Goal: Task Accomplishment & Management: Use online tool/utility

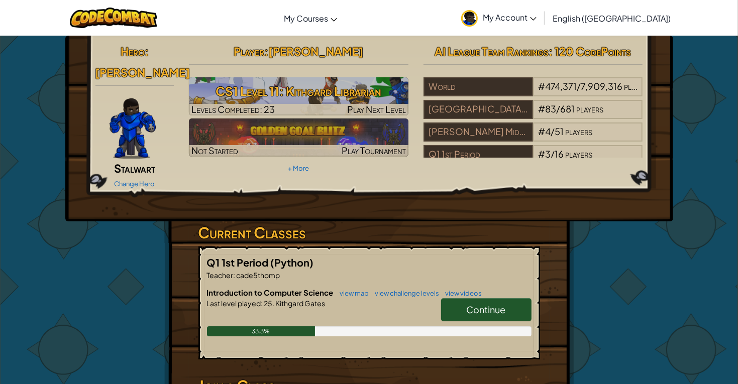
click at [467, 304] on span "Continue" at bounding box center [486, 310] width 39 height 12
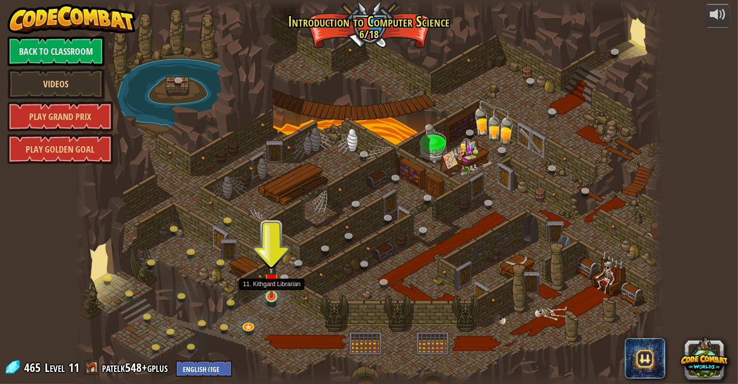
click at [273, 296] on img at bounding box center [271, 281] width 15 height 34
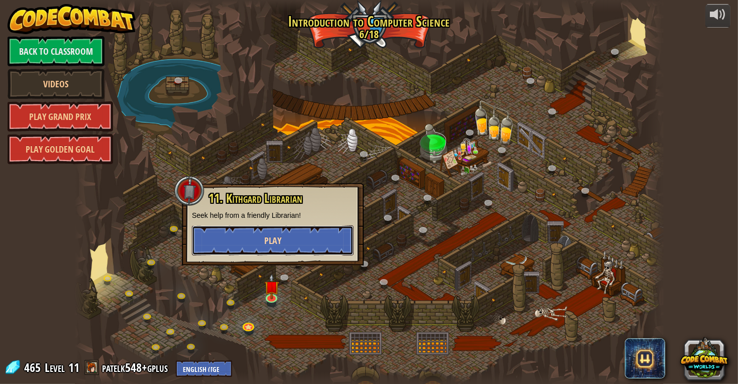
click at [273, 247] on button "Play" at bounding box center [273, 241] width 162 height 30
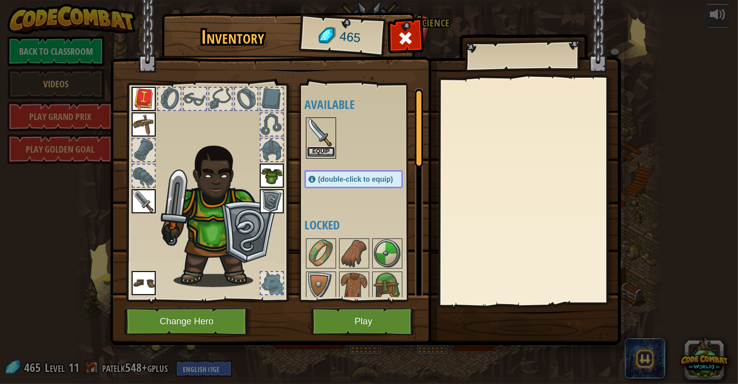
click at [325, 150] on button "Equip" at bounding box center [321, 152] width 28 height 11
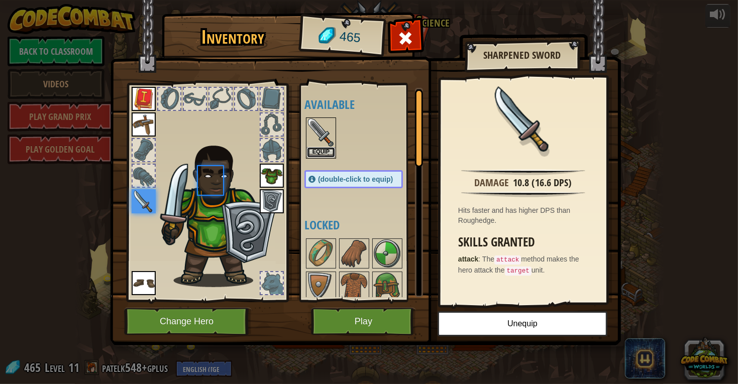
click at [325, 150] on button "Equip" at bounding box center [321, 152] width 28 height 11
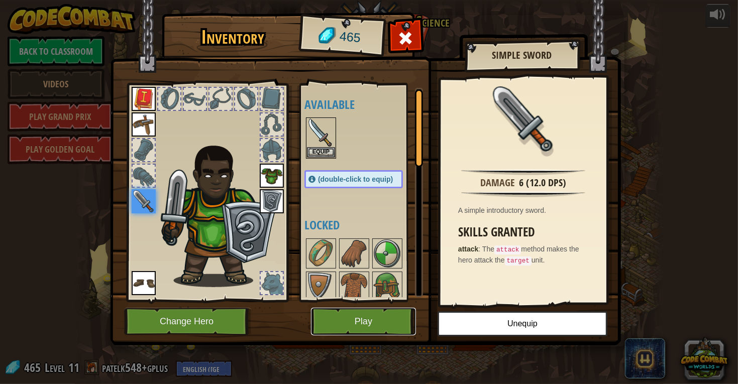
click at [380, 325] on button "Play" at bounding box center [363, 322] width 105 height 28
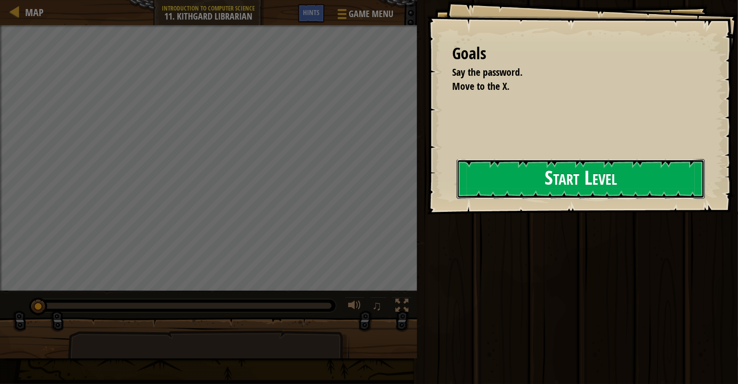
click at [476, 165] on button "Start Level" at bounding box center [581, 179] width 248 height 40
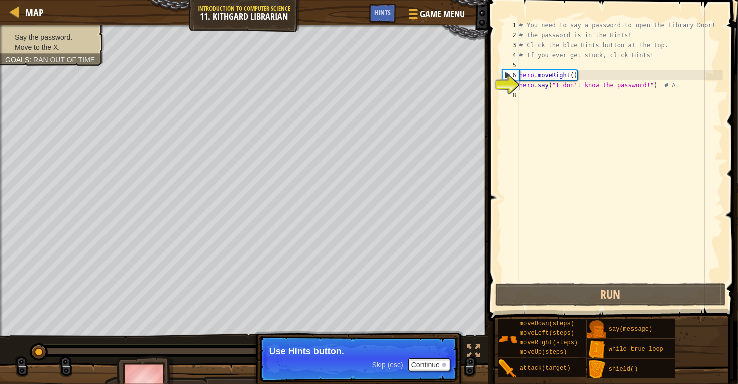
click at [527, 102] on div "# You need to say a password to open the Library Door! # The password is in the…" at bounding box center [619, 160] width 205 height 281
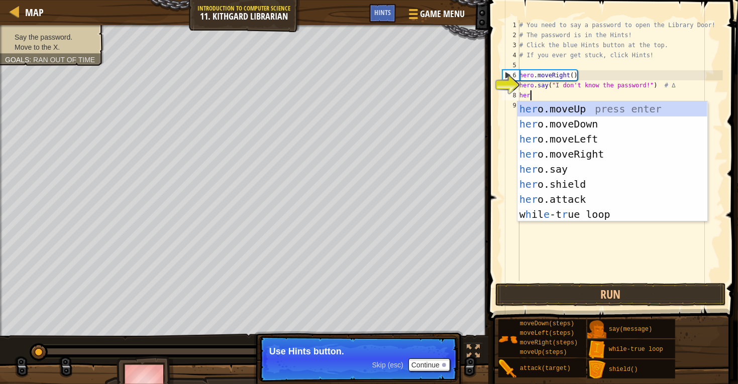
type textarea "hero"
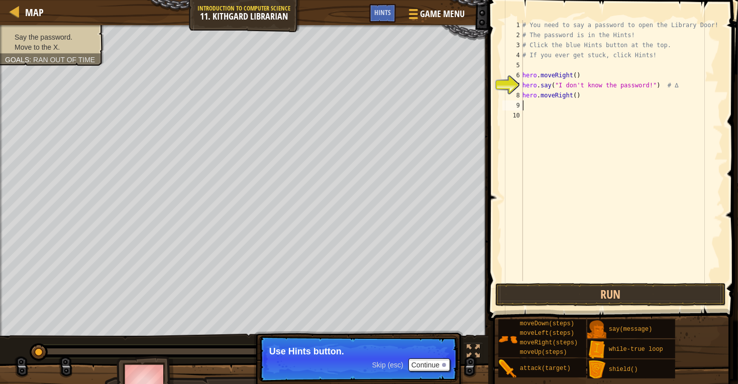
click at [550, 108] on div "# You need to say a password to open the Library Door! # The password is in the…" at bounding box center [621, 160] width 202 height 281
click at [536, 102] on div "# You need to say a password to open the Library Door! # The password is in the…" at bounding box center [621, 160] width 202 height 281
click at [377, 366] on span "Skip (esc)" at bounding box center [387, 365] width 31 height 8
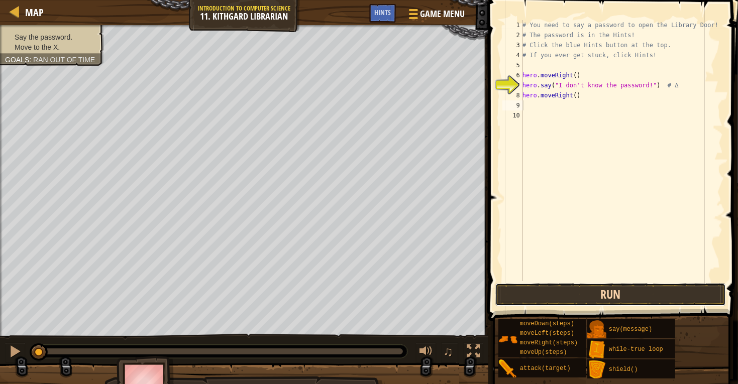
click at [519, 292] on button "Run" at bounding box center [610, 294] width 231 height 23
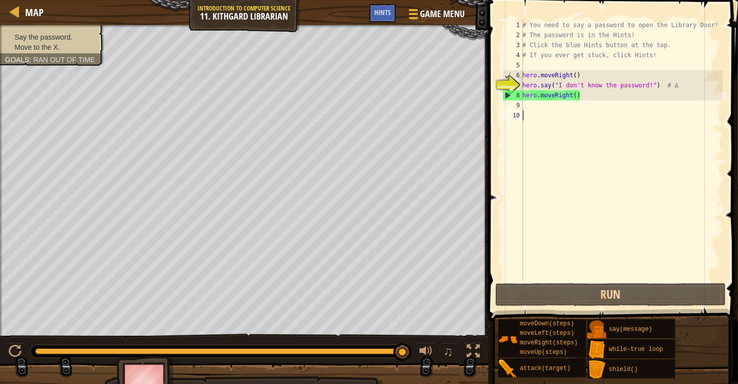
click at [541, 115] on div "# You need to say a password to open the Library Door! # The password is in the…" at bounding box center [621, 160] width 202 height 281
click at [540, 107] on div "# You need to say a password to open the Library Door! # The password is in the…" at bounding box center [621, 160] width 202 height 281
click at [542, 102] on div "# You need to say a password to open the Library Door! # The password is in the…" at bounding box center [621, 160] width 202 height 281
click at [525, 100] on div "# You need to say a password to open the Library Door! # The password is in the…" at bounding box center [621, 160] width 202 height 281
type textarea "hero.moveRight()"
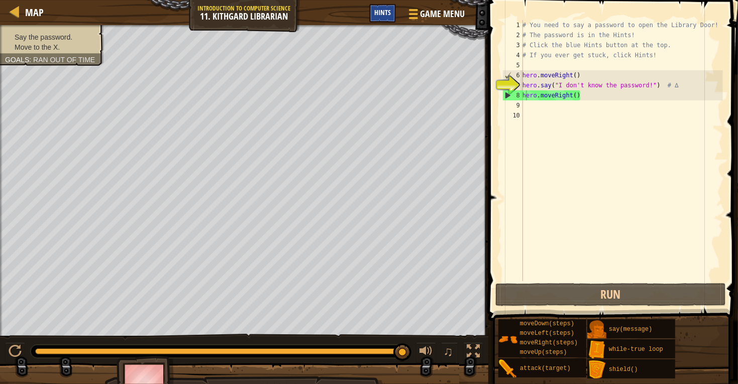
click at [387, 15] on span "Hints" at bounding box center [382, 13] width 17 height 10
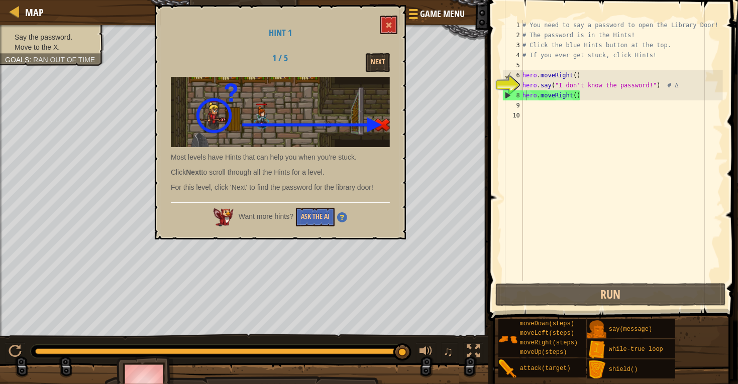
click at [363, 153] on p "Most levels have Hints that can help you when you're stuck." at bounding box center [280, 157] width 219 height 10
click at [377, 64] on button "Next" at bounding box center [378, 62] width 24 height 19
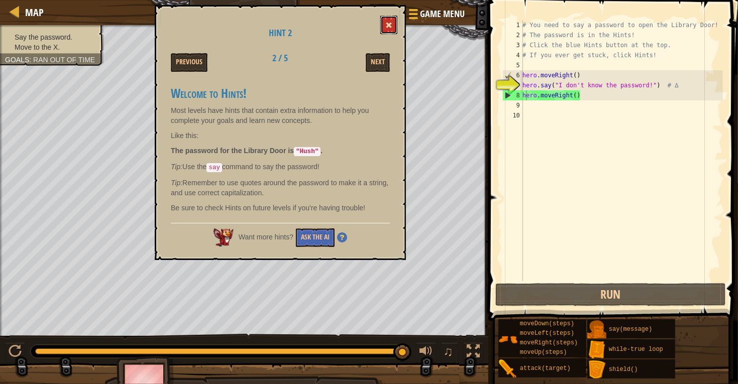
click at [389, 25] on span at bounding box center [388, 25] width 7 height 7
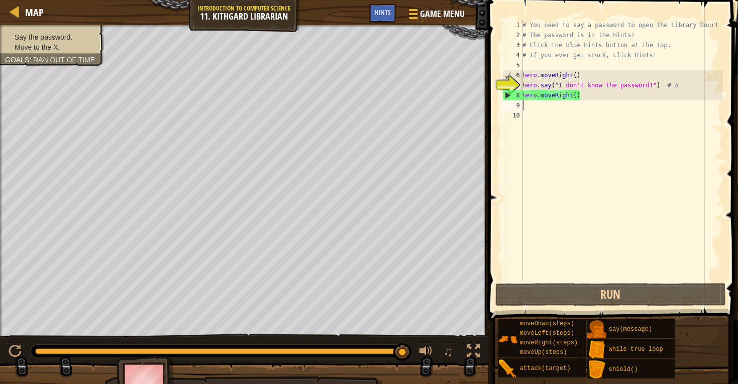
click at [538, 104] on div "# You need to say a password to open the Library Door! # The password is in the…" at bounding box center [621, 160] width 202 height 281
click at [536, 104] on div "# You need to say a password to open the Library Door! # The password is in the…" at bounding box center [621, 160] width 202 height 281
click at [534, 103] on div "# You need to say a password to open the Library Door! # The password is in the…" at bounding box center [621, 160] width 202 height 281
click at [525, 107] on div "# You need to say a password to open the Library Door! # The password is in the…" at bounding box center [621, 160] width 202 height 281
click at [608, 82] on div "# You need to say a password to open the Library Door! # The password is in the…" at bounding box center [621, 160] width 202 height 281
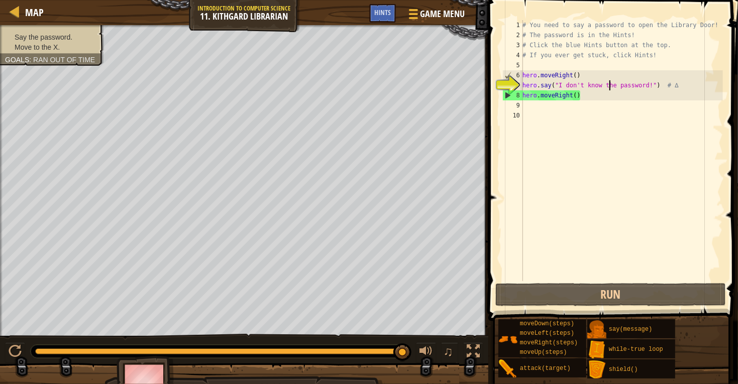
click at [610, 89] on div "# You need to say a password to open the Library Door! # The password is in the…" at bounding box center [621, 160] width 202 height 281
click at [655, 87] on div "# You need to say a password to open the Library Door! # The password is in the…" at bounding box center [621, 160] width 202 height 281
drag, startPoint x: 655, startPoint y: 87, endPoint x: 562, endPoint y: 90, distance: 92.5
click at [562, 90] on div "# You need to say a password to open the Library Door! # The password is in the…" at bounding box center [621, 160] width 202 height 281
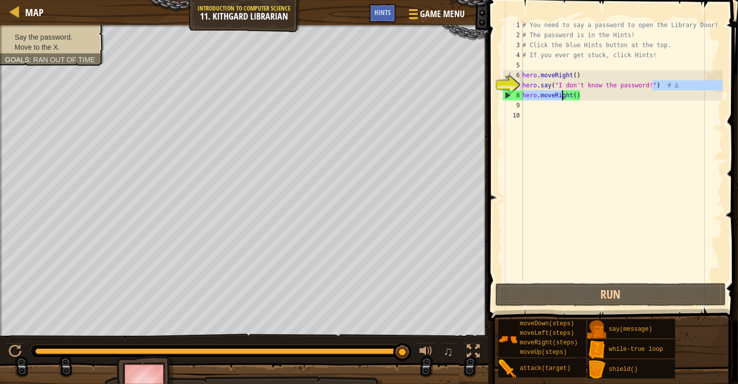
click at [560, 85] on div "# You need to say a password to open the Library Door! # The password is in the…" at bounding box center [621, 160] width 202 height 281
drag, startPoint x: 560, startPoint y: 85, endPoint x: 646, endPoint y: 81, distance: 87.0
click at [646, 81] on div "# You need to say a password to open the Library Door! # The password is in the…" at bounding box center [621, 160] width 202 height 281
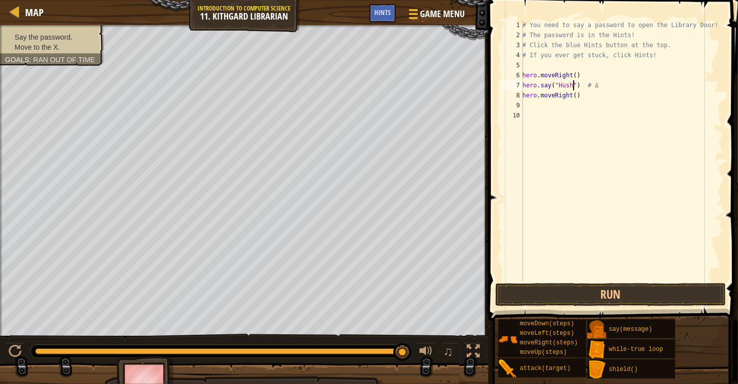
scroll to position [4, 4]
type textarea "hero.say("Hush") # ∆"
click at [622, 292] on button "Run" at bounding box center [610, 294] width 231 height 23
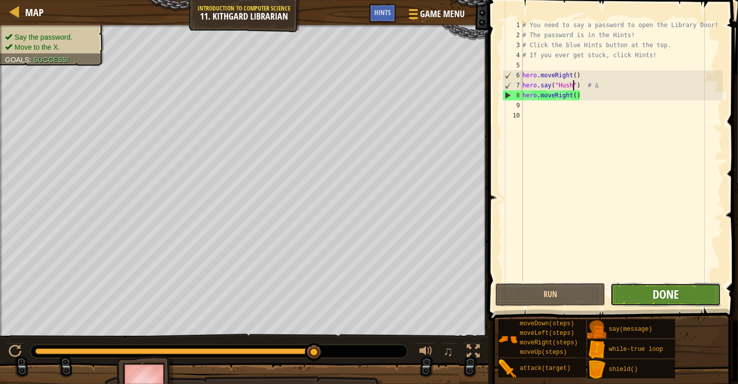
click at [678, 291] on span "Done" at bounding box center [666, 294] width 26 height 16
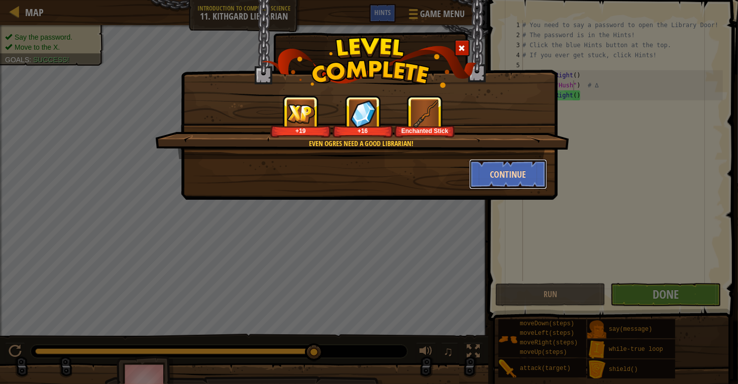
click at [507, 186] on button "Continue" at bounding box center [508, 174] width 78 height 30
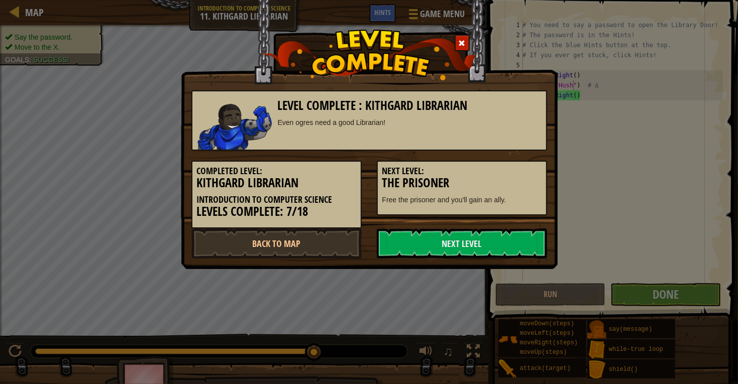
click at [508, 180] on h3 "The Prisoner" at bounding box center [461, 183] width 159 height 14
click at [458, 230] on link "Next Level" at bounding box center [462, 244] width 170 height 30
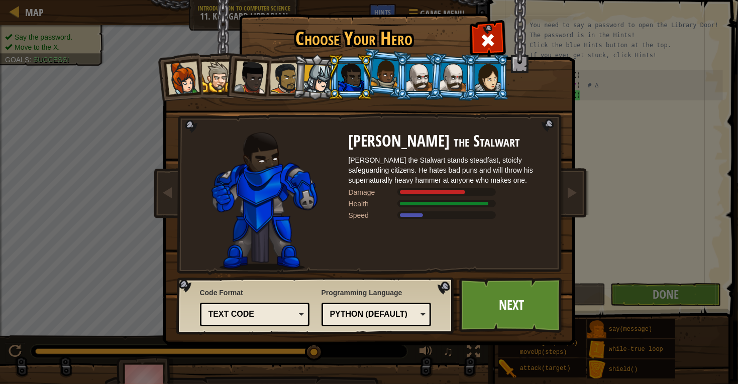
click at [367, 321] on div "Python (Default)" at bounding box center [376, 315] width 97 height 16
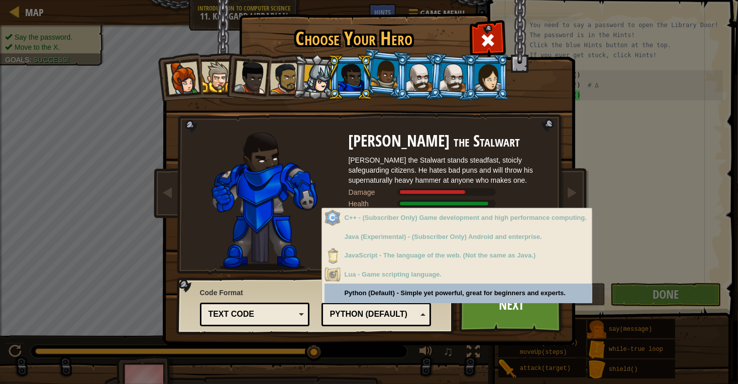
click at [375, 303] on div "Python (Default) JavaScript Lua C++ Java (Experimental) Python (Default)" at bounding box center [376, 315] width 110 height 24
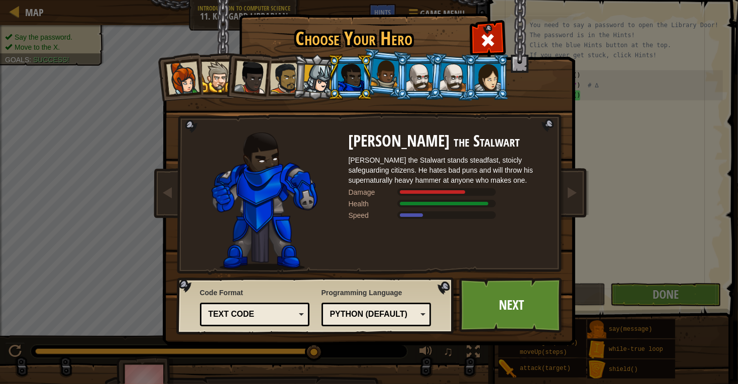
click at [377, 307] on div "Python (Default)" at bounding box center [376, 315] width 97 height 16
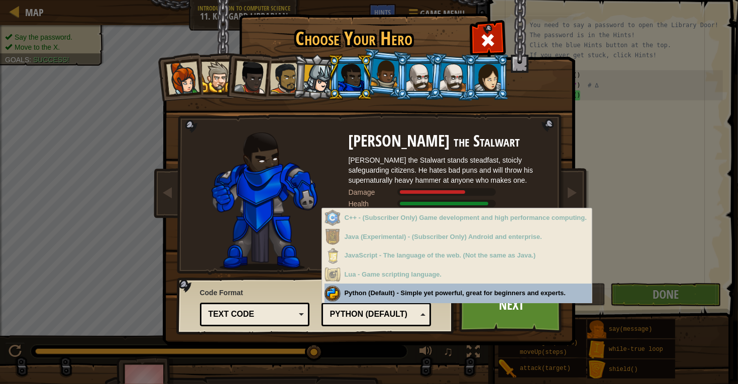
click at [377, 307] on div "Python (Default)" at bounding box center [376, 315] width 97 height 16
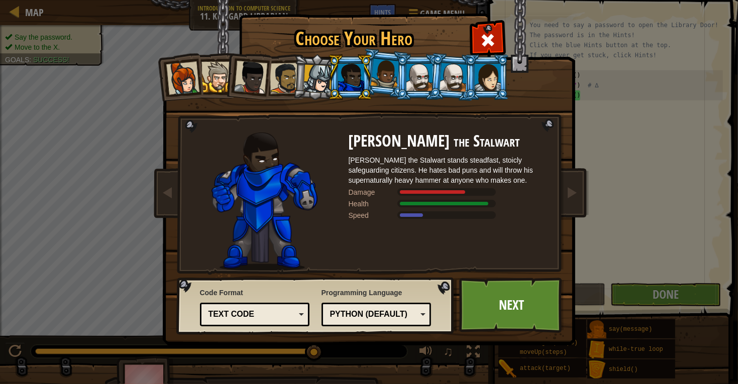
click at [283, 307] on div "Text code" at bounding box center [254, 315] width 97 height 16
click at [282, 293] on div "Code Format Text code Blocks and code Blocks Blocks (Icons) Text code Blocks - …" at bounding box center [255, 307] width 110 height 44
click at [482, 84] on div at bounding box center [488, 77] width 26 height 27
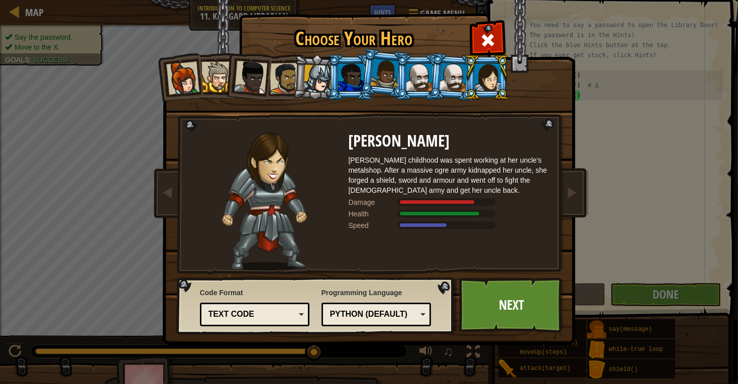
click at [311, 82] on div at bounding box center [317, 79] width 29 height 29
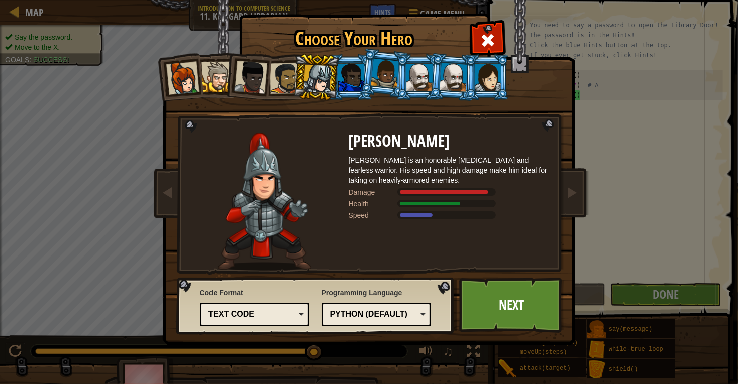
click at [348, 79] on div at bounding box center [351, 77] width 26 height 27
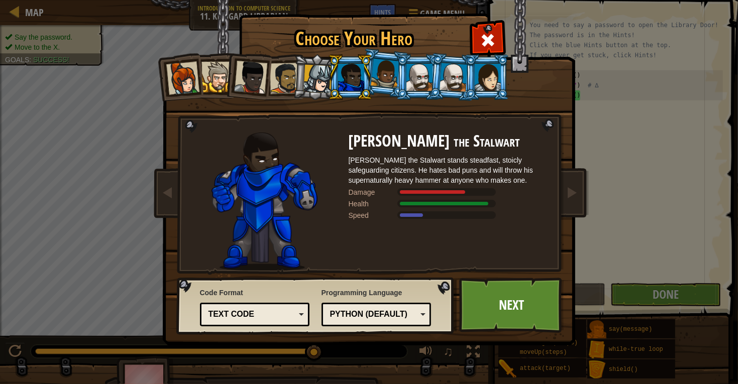
click at [322, 89] on div at bounding box center [317, 79] width 29 height 29
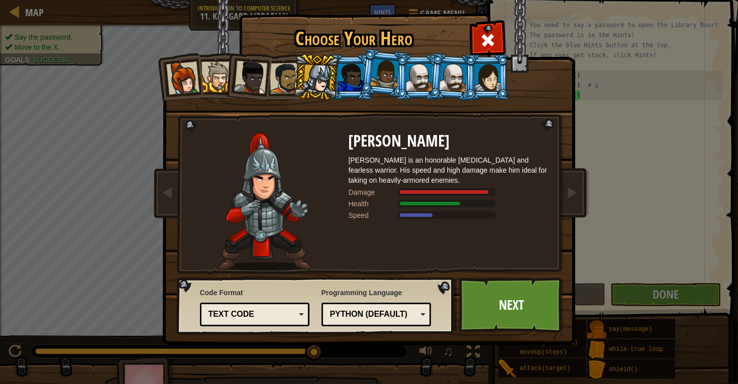
click at [346, 87] on div at bounding box center [351, 77] width 26 height 27
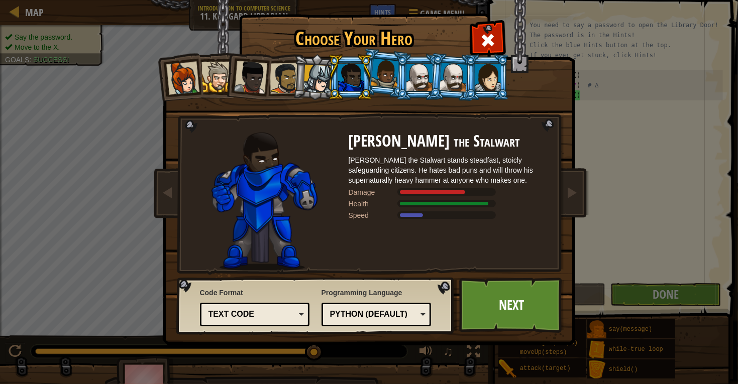
click at [296, 86] on li at bounding box center [316, 77] width 48 height 48
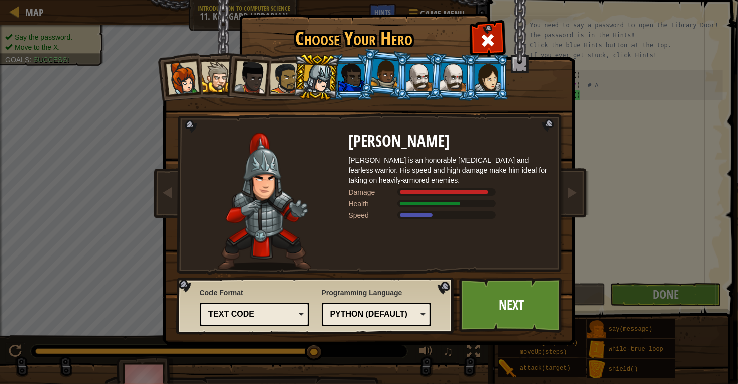
click at [280, 82] on div at bounding box center [284, 78] width 31 height 31
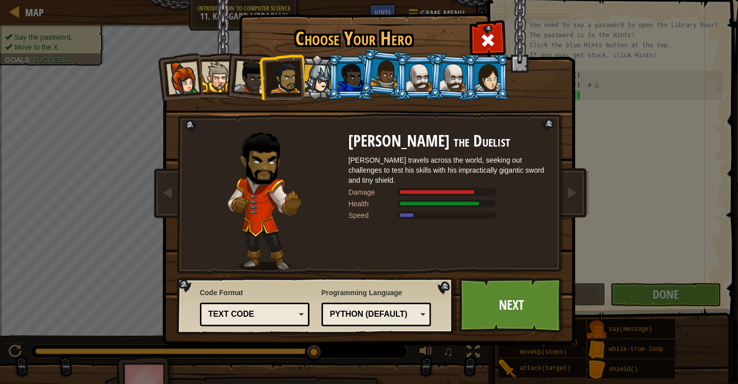
click at [248, 82] on div at bounding box center [250, 77] width 33 height 33
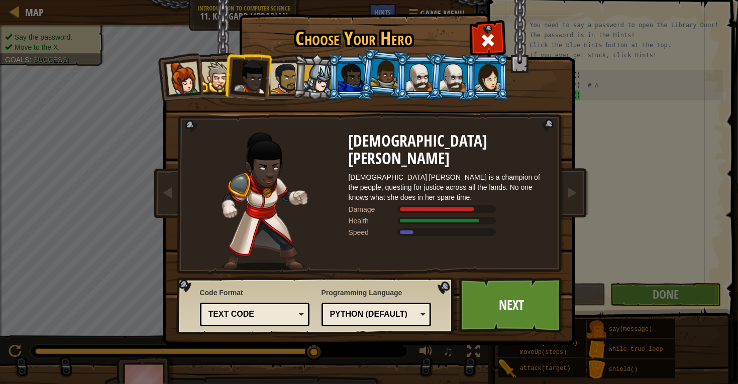
click at [198, 75] on li at bounding box center [179, 76] width 49 height 49
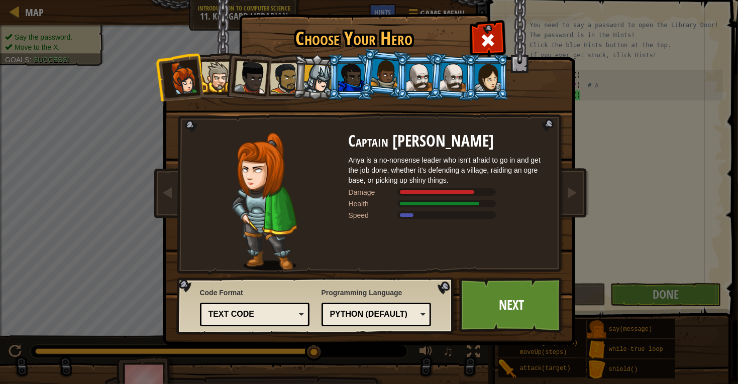
click at [215, 85] on div at bounding box center [216, 77] width 31 height 31
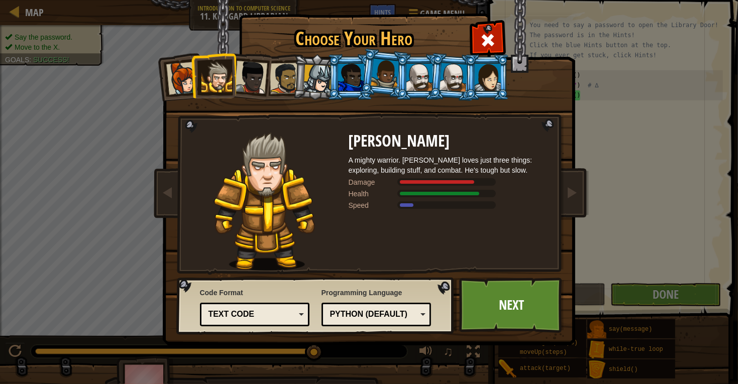
click at [482, 85] on div at bounding box center [488, 77] width 26 height 27
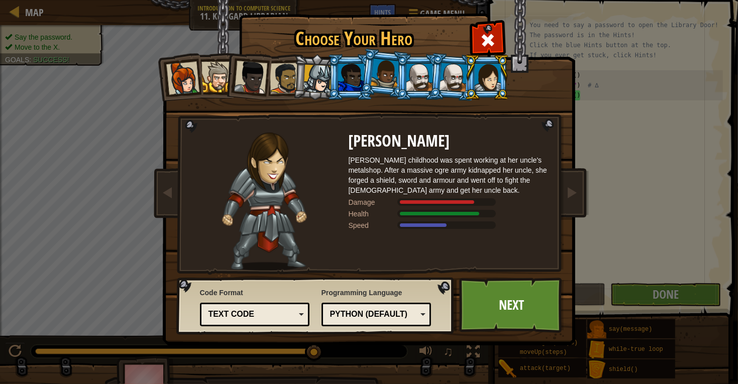
click at [352, 78] on div at bounding box center [351, 77] width 26 height 27
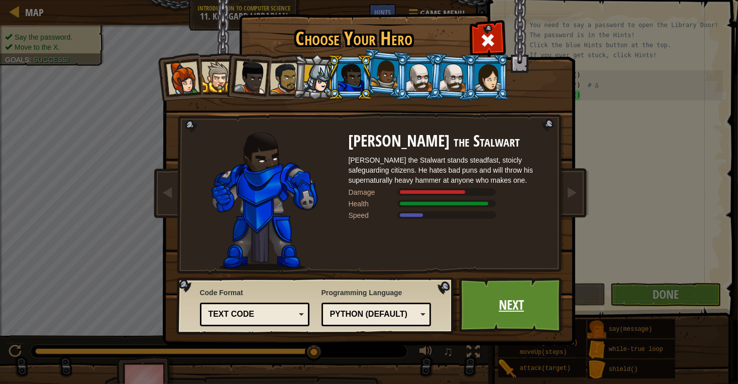
click at [491, 282] on link "Next" at bounding box center [511, 305] width 105 height 55
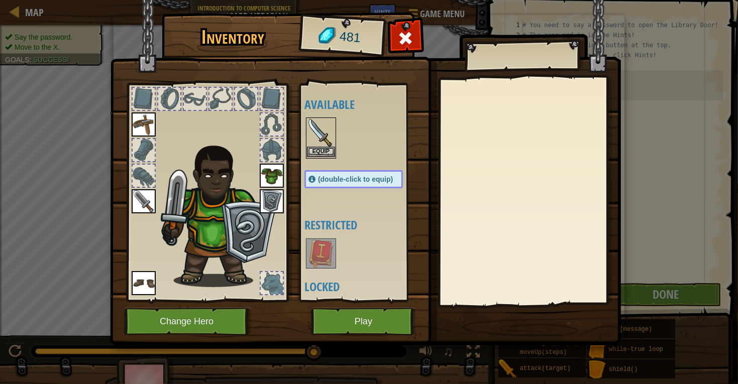
click at [318, 146] on img at bounding box center [321, 133] width 28 height 28
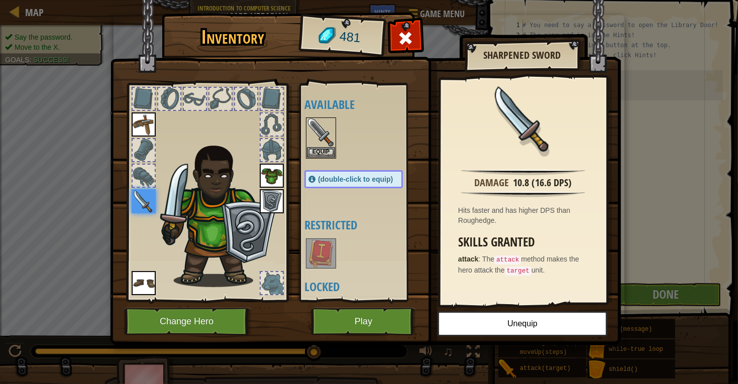
click at [318, 258] on img at bounding box center [321, 254] width 28 height 28
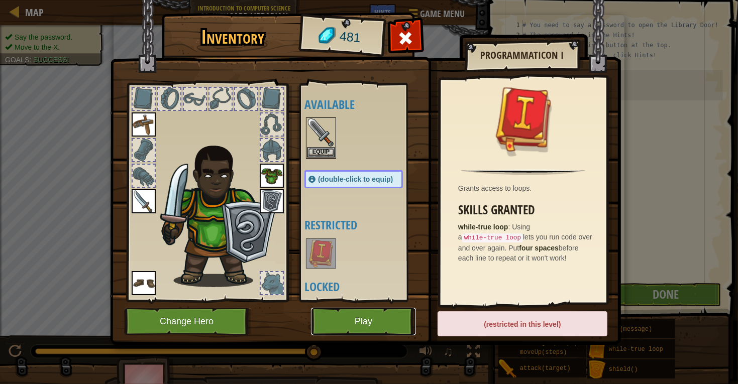
click at [354, 322] on button "Play" at bounding box center [363, 322] width 105 height 28
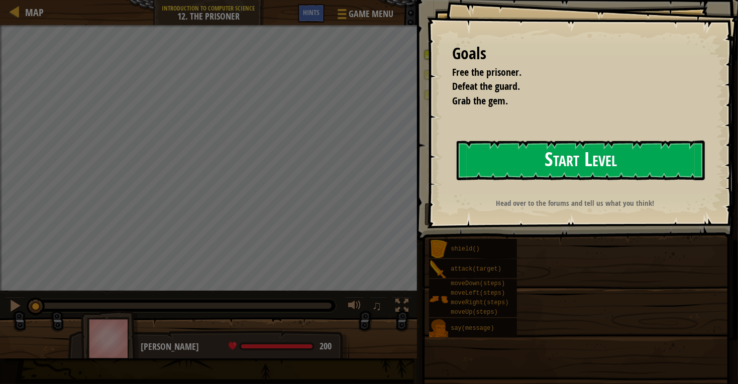
click at [578, 163] on button "Start Level" at bounding box center [581, 161] width 248 height 40
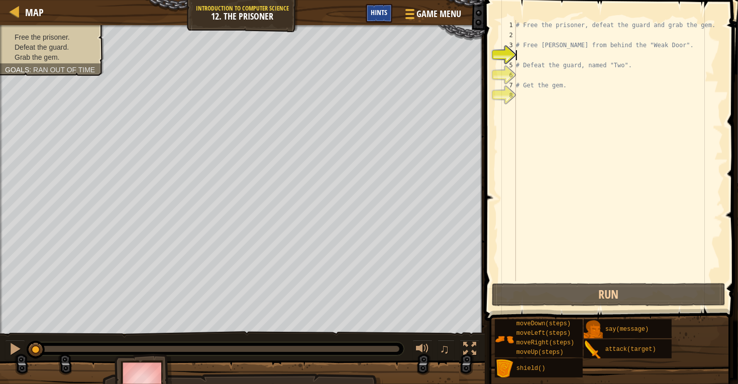
click at [386, 17] on div "Hints" at bounding box center [379, 13] width 27 height 19
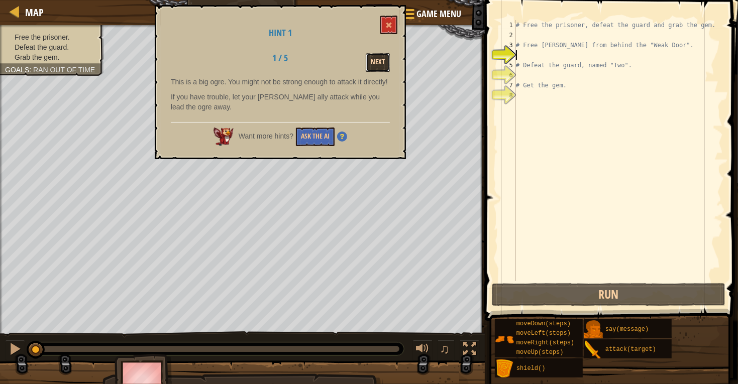
click at [380, 63] on button "Next" at bounding box center [378, 62] width 24 height 19
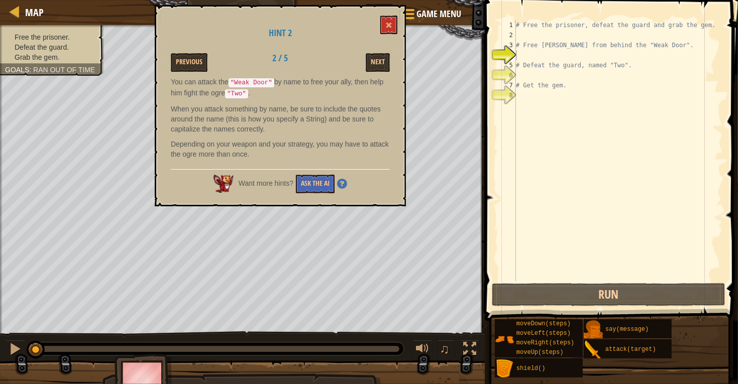
click at [401, 25] on div "Hint 2 Previous 2 / 5 Next You can attack the "Weak Door" by name to free your …" at bounding box center [280, 105] width 251 height 201
click at [391, 22] on span at bounding box center [388, 25] width 7 height 7
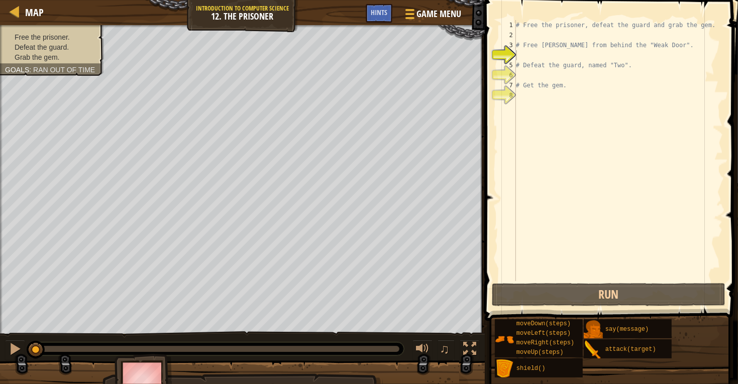
click at [522, 54] on div "# Free the prisoner, defeat the guard and grab the gem. # Free [PERSON_NAME] fr…" at bounding box center [618, 160] width 209 height 281
click at [533, 34] on div "# Free the prisoner, defeat the guard and grab the gem. # Free [PERSON_NAME] fr…" at bounding box center [618, 160] width 209 height 281
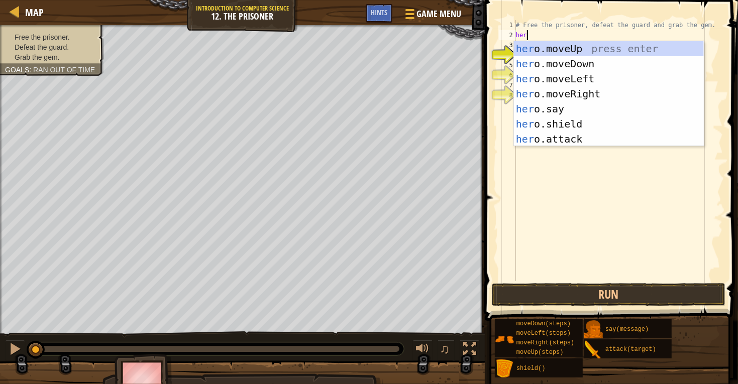
scroll to position [4, 1]
type textarea "hero."
click at [603, 90] on div "hero. moveUp press enter hero. moveDown press enter hero. moveLeft press enter …" at bounding box center [609, 109] width 190 height 136
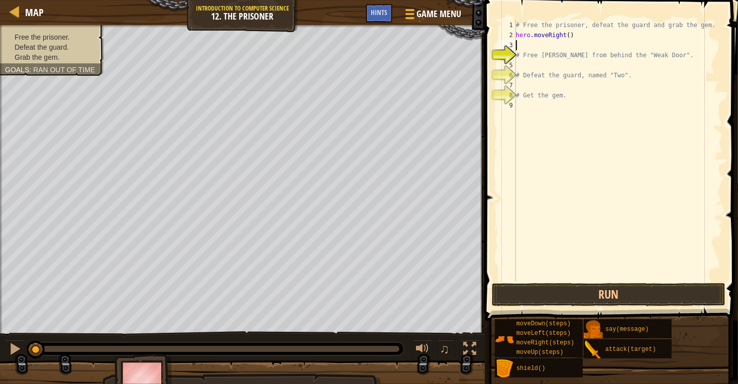
scroll to position [4, 0]
click at [552, 64] on div "# Free the prisoner, defeat the guard and grab the gem. hero . moveRight ( ) # …" at bounding box center [618, 160] width 209 height 281
click at [548, 45] on div "# Free the prisoner, defeat the guard and grab the gem. hero . moveRight ( ) # …" at bounding box center [618, 160] width 209 height 281
click at [530, 3] on span at bounding box center [612, 146] width 261 height 351
click at [528, 15] on span at bounding box center [612, 146] width 261 height 351
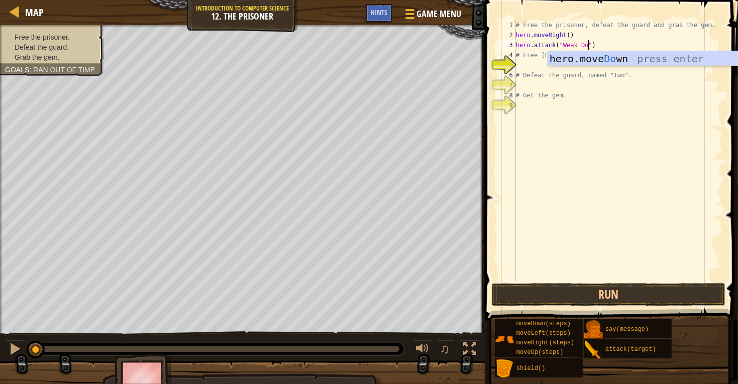
scroll to position [4, 6]
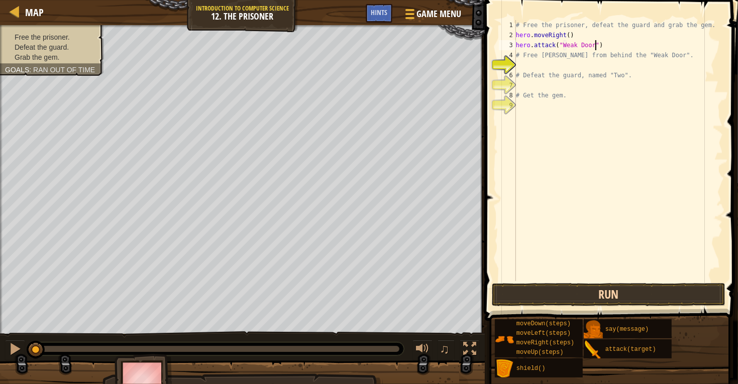
type textarea "hero.attack("Weak Door")"
click at [521, 295] on button "Run" at bounding box center [609, 294] width 234 height 23
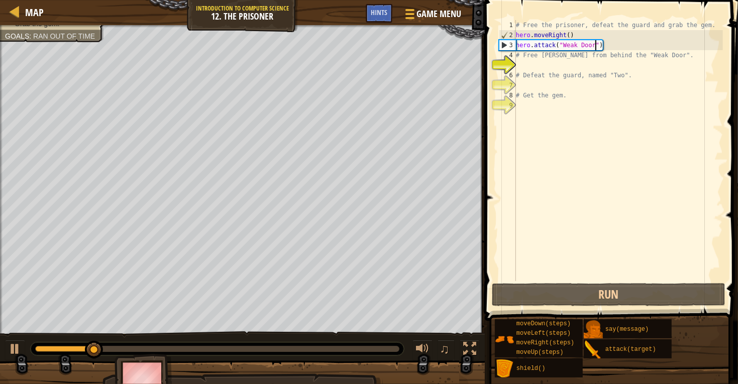
click at [571, 64] on div "# Free the prisoner, defeat the guard and grab the gem. hero . moveRight ( ) he…" at bounding box center [618, 160] width 209 height 281
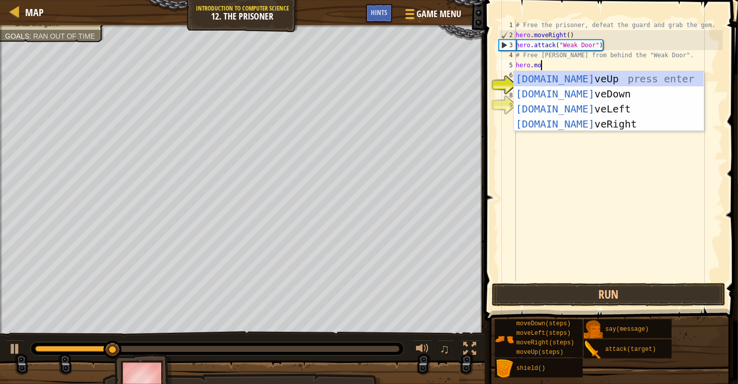
scroll to position [4, 2]
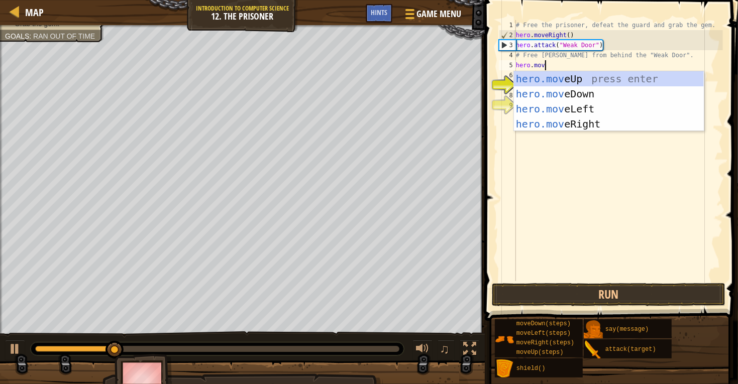
type textarea "hero.move"
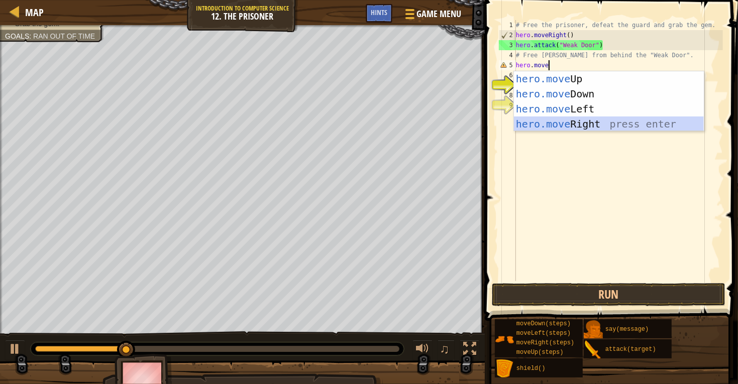
click at [605, 122] on div "hero.move Up press enter hero.move Down press enter hero.move Left press enter …" at bounding box center [609, 116] width 190 height 90
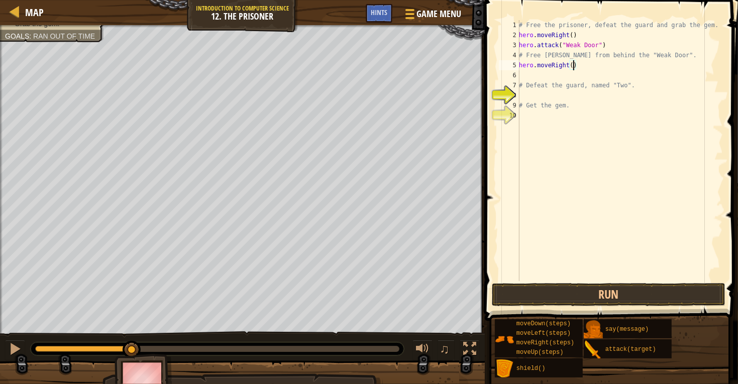
click at [575, 68] on div "# Free the prisoner, defeat the guard and grab the gem. hero . moveRight ( ) he…" at bounding box center [620, 160] width 206 height 281
type textarea "hero.moveRight(2)"
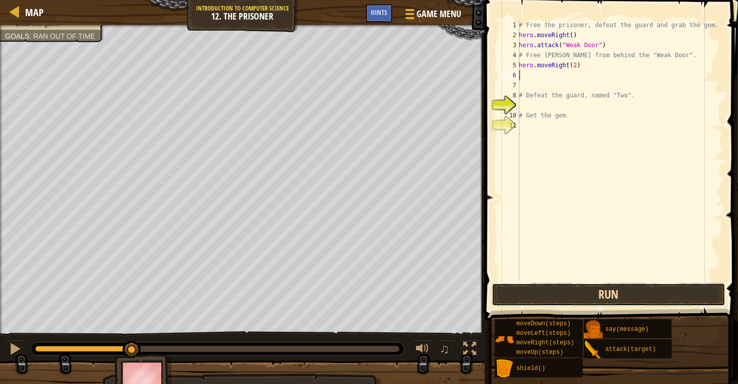
click at [604, 289] on button "Run" at bounding box center [609, 294] width 234 height 23
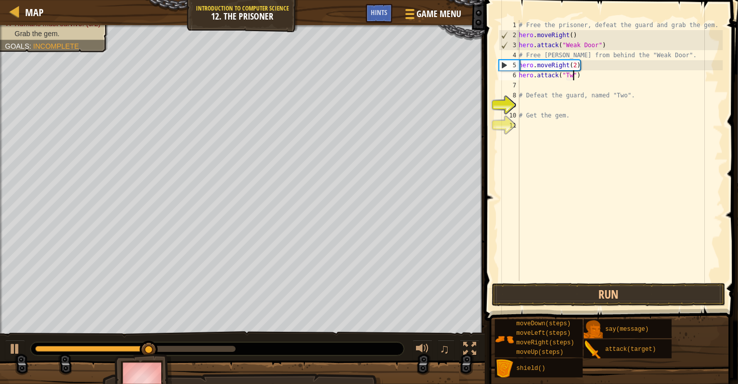
scroll to position [4, 5]
type textarea "hero.attack("Two")"
click at [563, 297] on button "Run" at bounding box center [609, 294] width 234 height 23
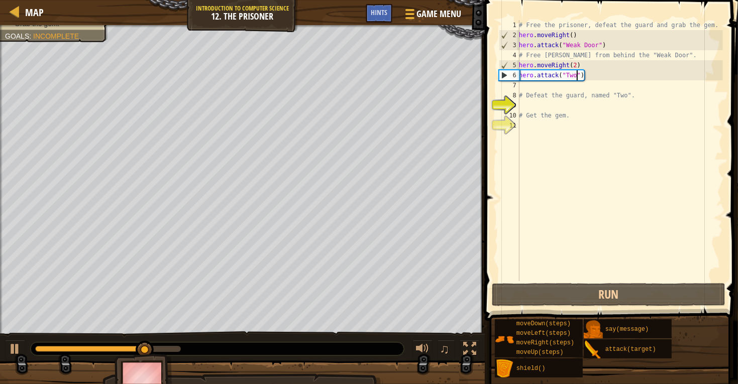
click at [565, 85] on div "# Free the prisoner, defeat the guard and grab the gem. hero . moveRight ( ) he…" at bounding box center [620, 160] width 206 height 281
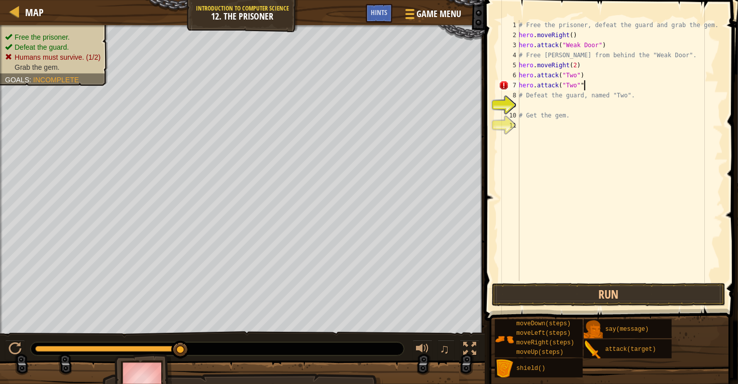
scroll to position [4, 4]
click at [547, 98] on div "# Free the prisoner, defeat the guard and grab the gem. hero . moveRight ( ) he…" at bounding box center [620, 160] width 206 height 281
type textarea "# Defeat the guard, named "Two"."
click at [544, 110] on div "# Free the prisoner, defeat the guard and grab the gem. hero . moveRight ( ) he…" at bounding box center [620, 160] width 206 height 281
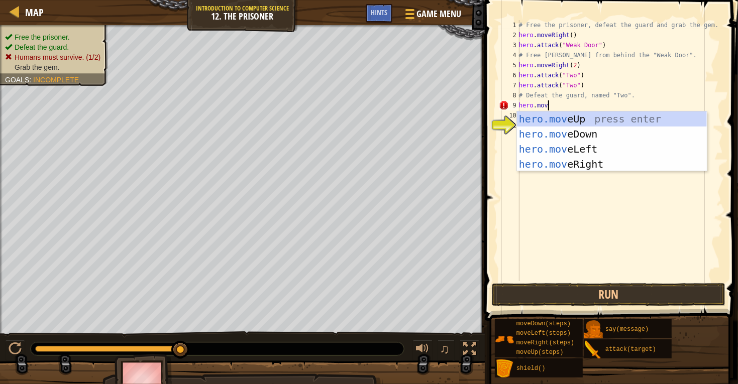
type textarea "hero.move"
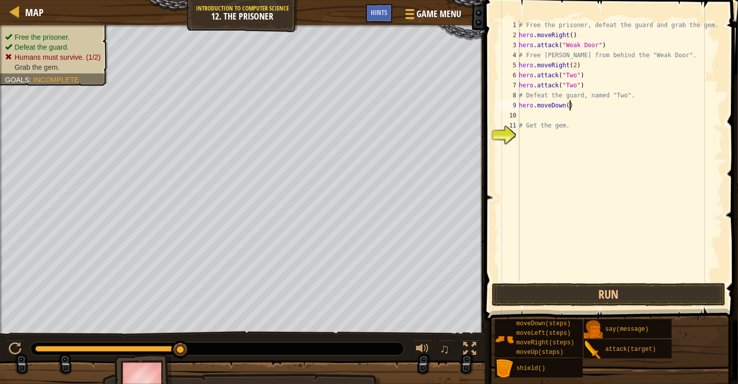
click at [570, 105] on div "# Free the prisoner, defeat the guard and grab the gem. hero . moveRight ( ) he…" at bounding box center [620, 160] width 206 height 281
type textarea "hero.moveDown(2)"
click at [562, 118] on div "# Free the prisoner, defeat the guard and grab the gem. hero . moveRight ( ) he…" at bounding box center [620, 160] width 206 height 281
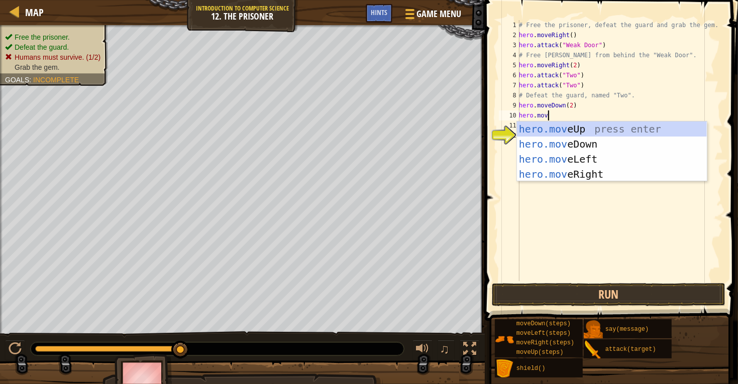
type textarea "hero.move"
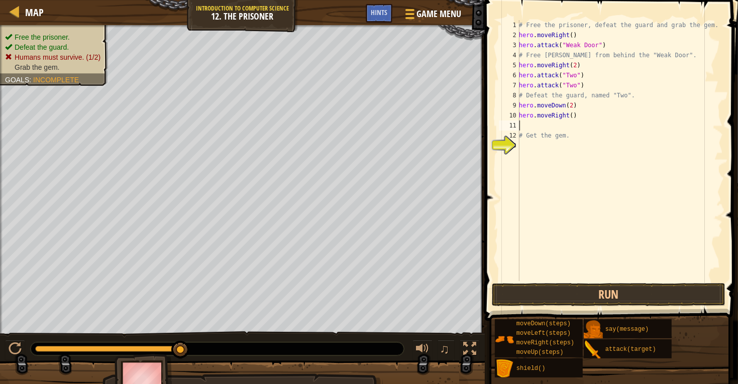
click at [571, 115] on div "# Free the prisoner, defeat the guard and grab the gem. hero . moveRight ( ) he…" at bounding box center [620, 160] width 206 height 281
click at [573, 115] on div "# Free the prisoner, defeat the guard and grab the gem. hero . moveRight ( ) he…" at bounding box center [620, 160] width 206 height 281
click at [552, 291] on button "Run" at bounding box center [609, 294] width 234 height 23
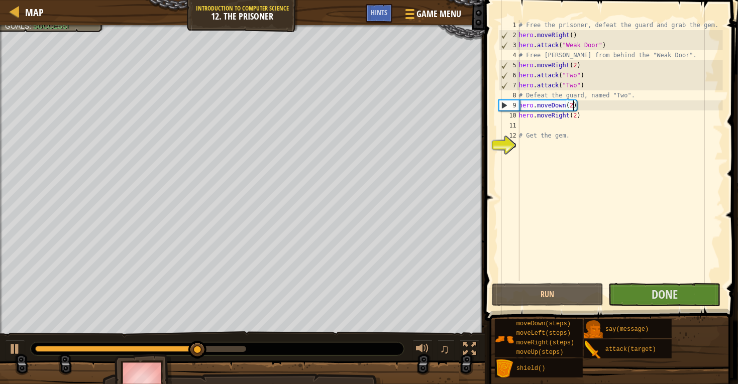
click at [575, 104] on div "# Free the prisoner, defeat the guard and grab the gem. hero . moveRight ( ) he…" at bounding box center [620, 160] width 206 height 281
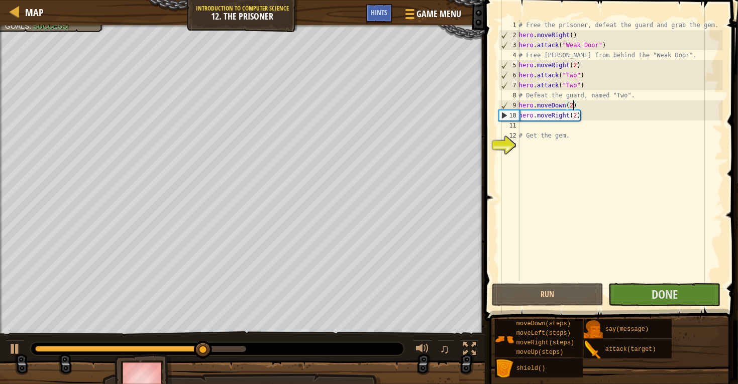
type textarea "hero.moveDown()"
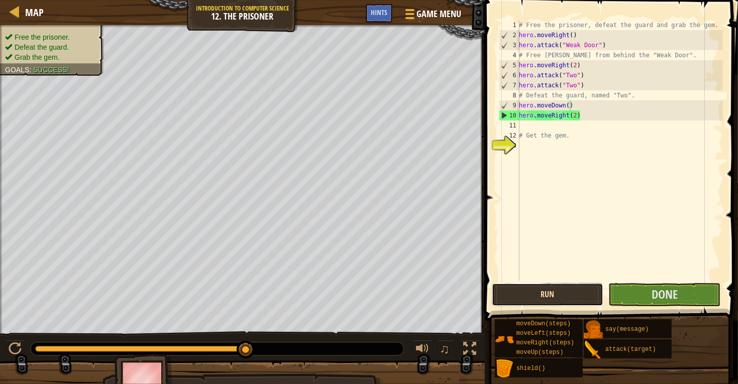
click at [574, 294] on button "Run" at bounding box center [548, 294] width 112 height 23
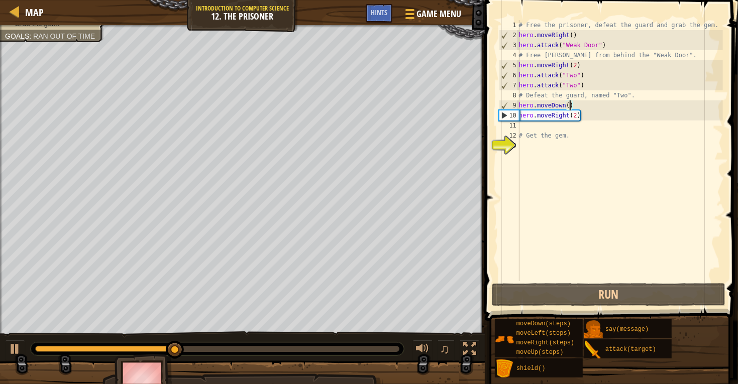
click at [569, 125] on div "# Free the prisoner, defeat the guard and grab the gem. hero . moveRight ( ) he…" at bounding box center [620, 160] width 206 height 281
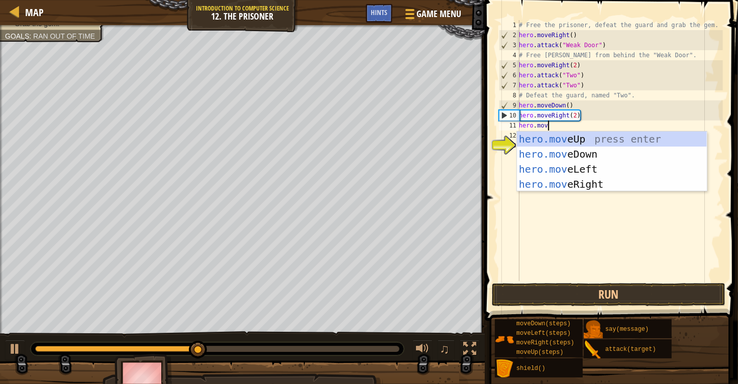
type textarea "hero.move"
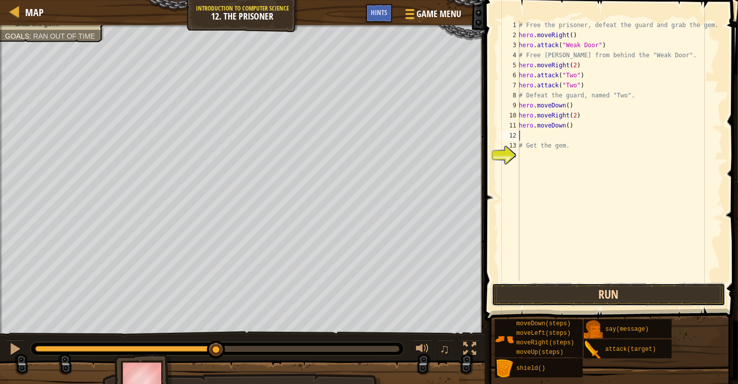
click at [589, 288] on button "Run" at bounding box center [609, 294] width 234 height 23
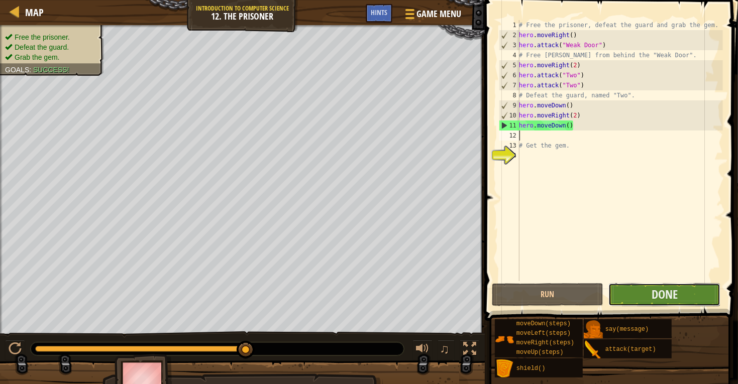
click at [633, 298] on button "Done" at bounding box center [664, 294] width 112 height 23
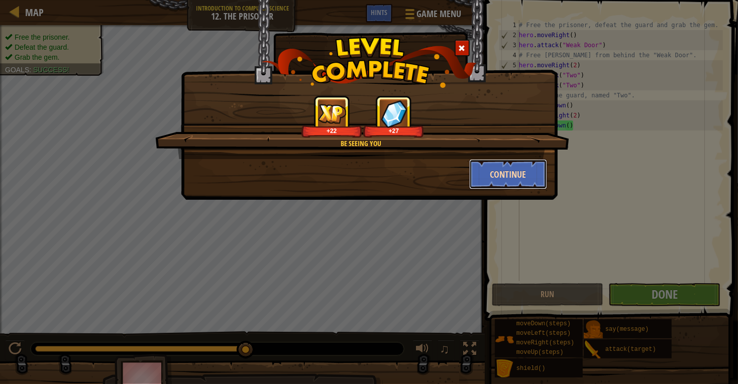
click at [493, 178] on button "Continue" at bounding box center [508, 174] width 78 height 30
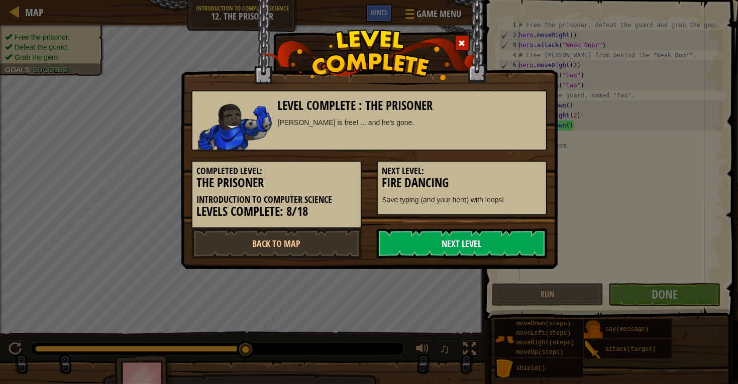
click at [440, 240] on link "Next Level" at bounding box center [462, 244] width 170 height 30
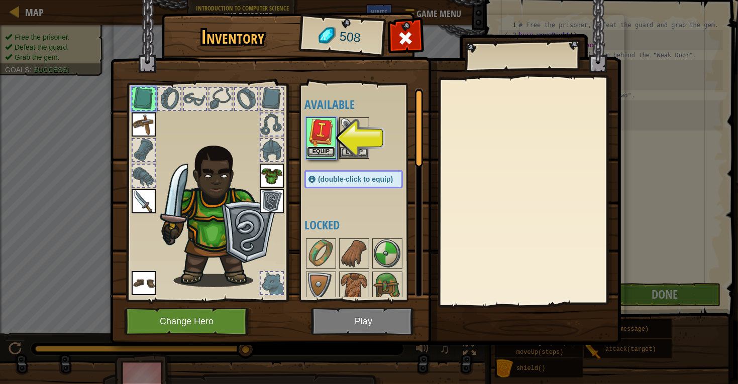
click at [317, 147] on button "Equip" at bounding box center [321, 152] width 28 height 11
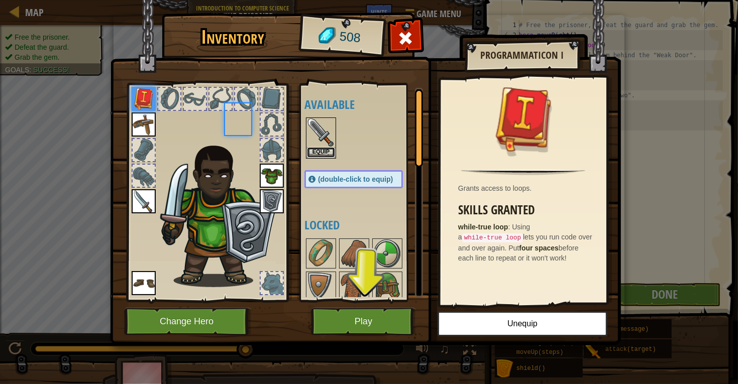
click at [317, 147] on button "Equip" at bounding box center [321, 152] width 28 height 11
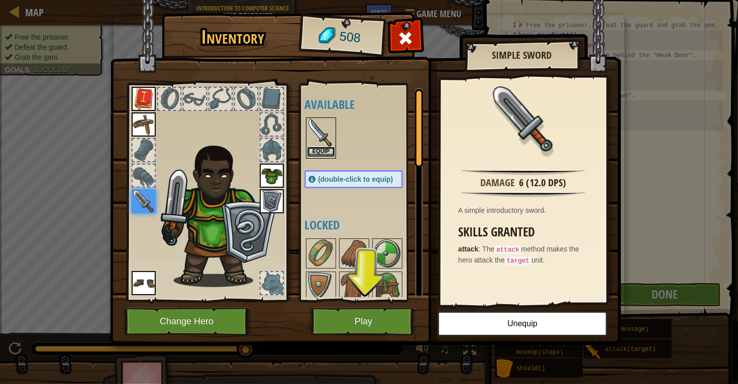
click at [327, 157] on button "Equip" at bounding box center [321, 152] width 28 height 11
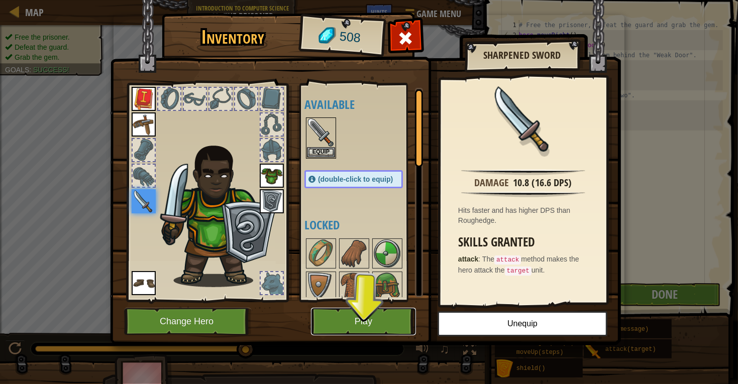
click at [379, 316] on button "Play" at bounding box center [363, 322] width 105 height 28
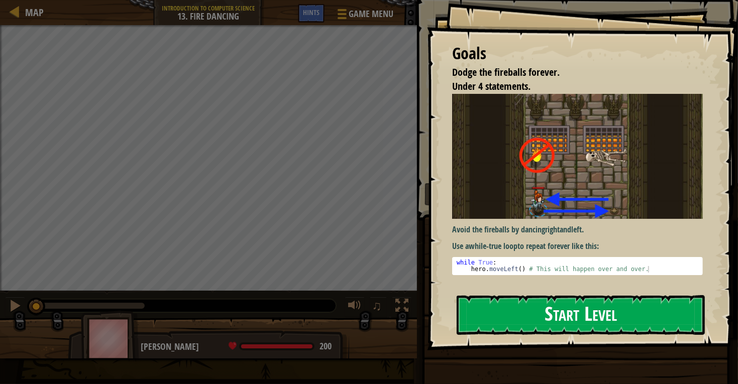
click at [505, 310] on button "Start Level" at bounding box center [581, 315] width 248 height 40
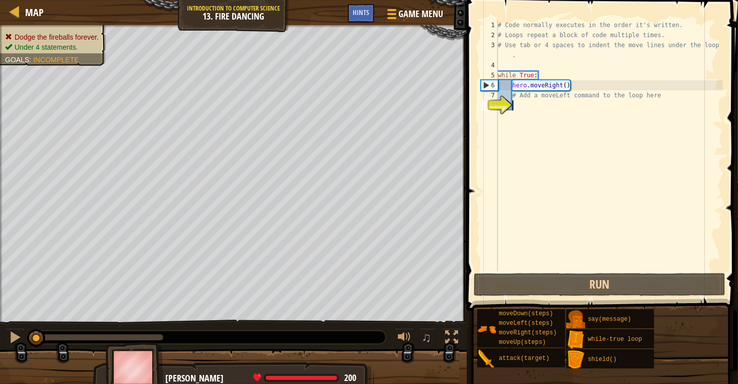
click at [516, 104] on div "# Code normally executes in the order it's written. # Loops repeat a block of c…" at bounding box center [609, 155] width 227 height 271
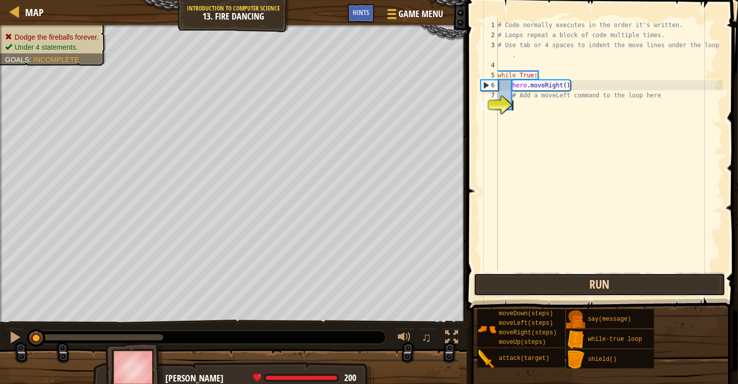
click at [537, 285] on button "Run" at bounding box center [600, 284] width 252 height 23
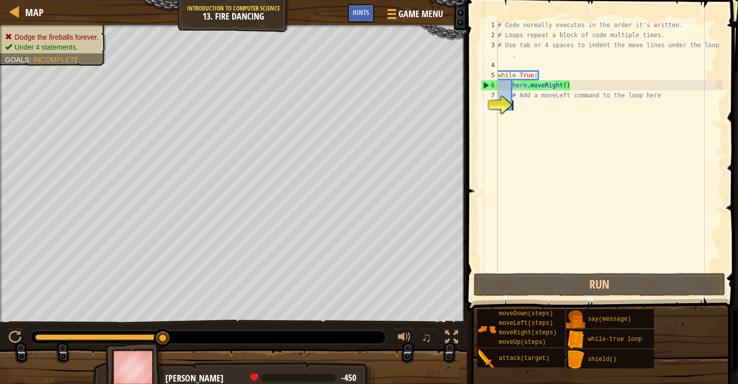
click at [522, 112] on div "# Code normally executes in the order it's written. # Loops repeat a block of c…" at bounding box center [609, 155] width 227 height 271
type textarea "D"
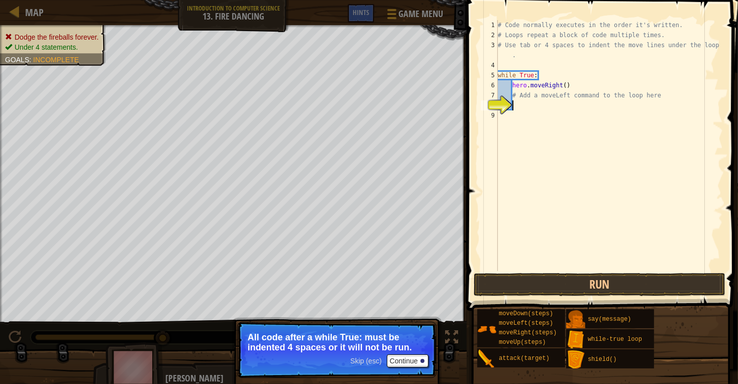
click at [356, 343] on p "All code after a while True: must be indented 4 spaces or it will not be run." at bounding box center [337, 343] width 178 height 20
click at [377, 356] on div "Skip (esc) Continue" at bounding box center [389, 361] width 78 height 13
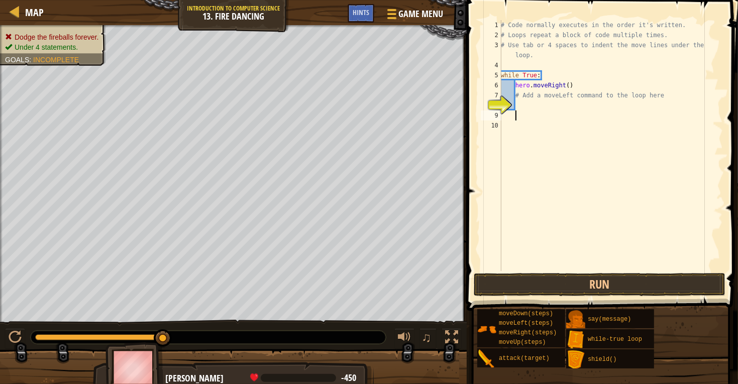
scroll to position [4, 0]
type textarea "# Add a moveLeft command to the loop here"
click at [677, 88] on div "# Code normally executes in the order it's written. # Loops repeat a block of c…" at bounding box center [611, 155] width 224 height 271
type textarea "# Add a moveLeft command to the loop here"
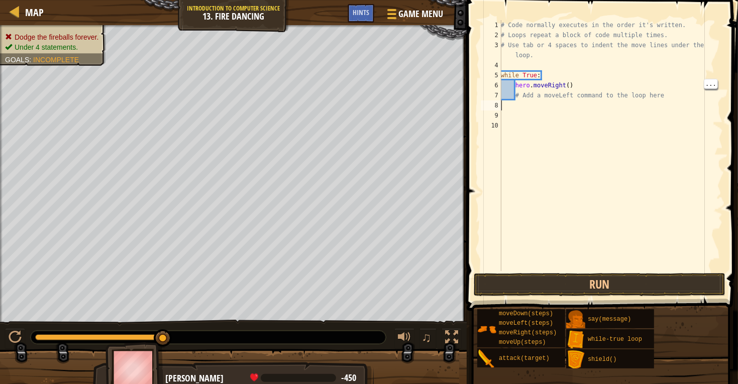
click at [533, 107] on div "# Code normally executes in the order it's written. # Loops repeat a block of c…" at bounding box center [611, 155] width 224 height 271
click at [507, 94] on div "# Code normally executes in the order it's written. # Loops repeat a block of c…" at bounding box center [611, 155] width 224 height 271
type textarea "# Add a moveLeft command to the loop here"
click at [367, 16] on span "Hints" at bounding box center [361, 13] width 17 height 10
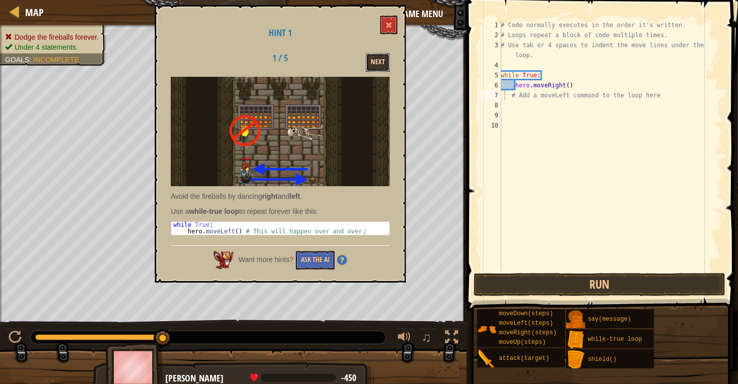
click at [384, 55] on button "Next" at bounding box center [378, 62] width 24 height 19
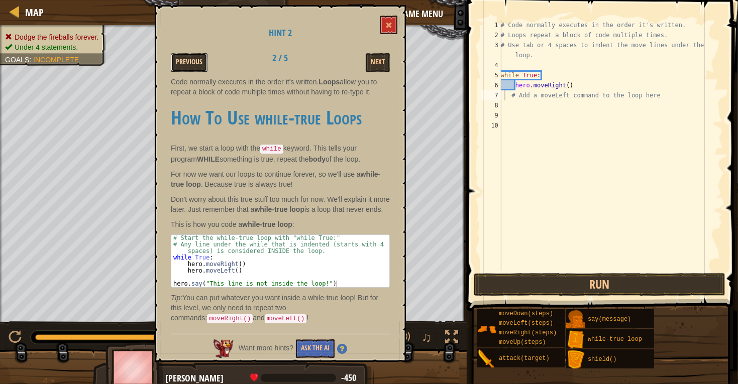
click at [194, 61] on button "Previous" at bounding box center [189, 62] width 37 height 19
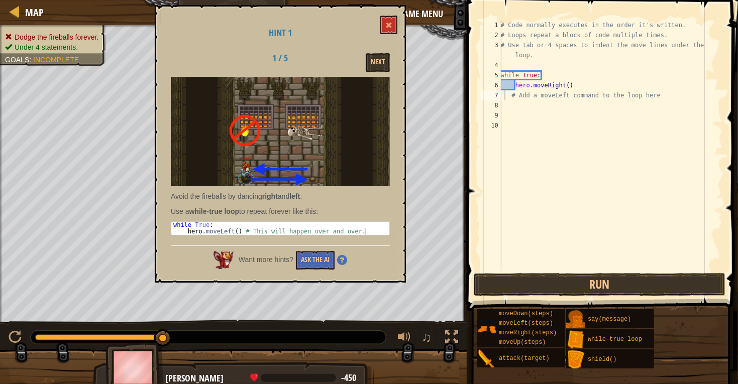
click at [399, 25] on div "Hint 1 1 / 5 Next Avoid the fireballs by dancing right and left . Use a while-t…" at bounding box center [280, 144] width 251 height 278
click at [389, 28] on span at bounding box center [388, 25] width 7 height 7
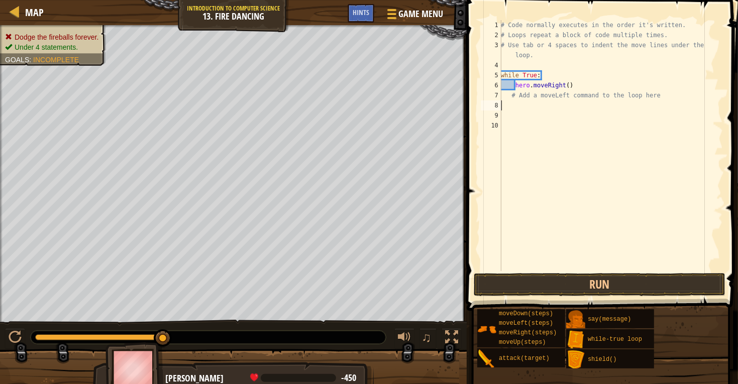
click at [526, 109] on div "# Code normally executes in the order it's written. # Loops repeat a block of c…" at bounding box center [611, 155] width 224 height 271
click at [529, 109] on div "# Code normally executes in the order it's written. # Loops repeat a block of c…" at bounding box center [611, 155] width 224 height 271
click at [516, 103] on div "# Code normally executes in the order it's written. # Loops repeat a block of c…" at bounding box center [611, 155] width 224 height 271
click at [511, 83] on div "# Code normally executes in the order it's written. # Loops repeat a block of c…" at bounding box center [611, 155] width 224 height 271
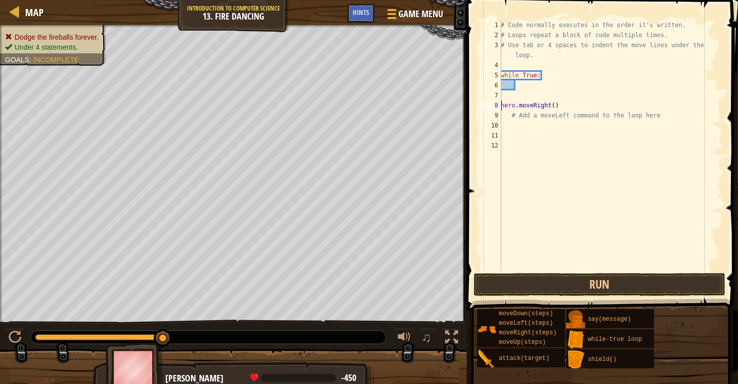
type textarea "hero.moveRight()"
click at [578, 98] on div "# Code normally executes in the order it's written. # Loops repeat a block of c…" at bounding box center [611, 155] width 224 height 271
click at [582, 115] on div "# Code normally executes in the order it's written. # Loops repeat a block of c…" at bounding box center [611, 155] width 224 height 271
click at [521, 116] on div "# Code normally executes in the order it's written. # Loops repeat a block of c…" at bounding box center [611, 155] width 224 height 271
click at [511, 113] on div "# Code normally executes in the order it's written. # Loops repeat a block of c…" at bounding box center [611, 155] width 224 height 271
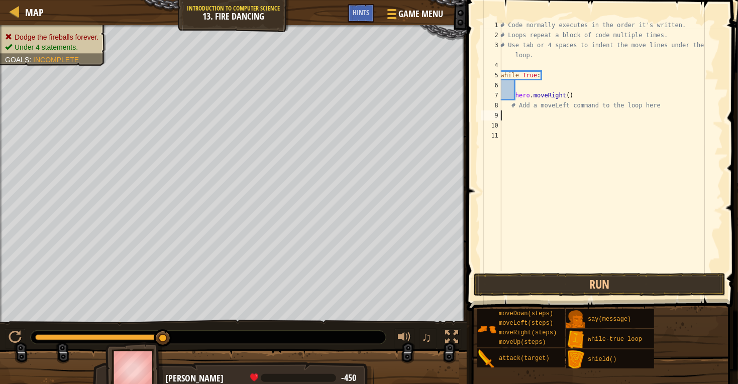
click at [509, 115] on div "# Code normally executes in the order it's written. # Loops repeat a block of c…" at bounding box center [611, 155] width 224 height 271
click at [510, 116] on div "# Code normally executes in the order it's written. # Loops repeat a block of c…" at bounding box center [611, 155] width 224 height 271
click at [522, 106] on div "# Code normally executes in the order it's written. # Loops repeat a block of c…" at bounding box center [611, 155] width 224 height 271
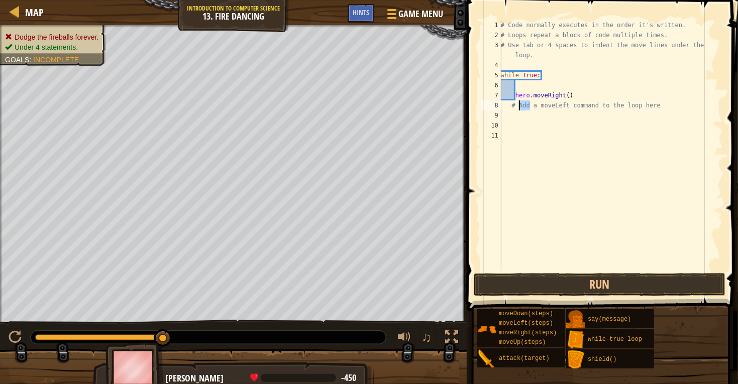
click at [514, 93] on div "# Code normally executes in the order it's written. # Loops repeat a block of c…" at bounding box center [611, 155] width 224 height 271
click at [513, 110] on div "# Code normally executes in the order it's written. # Loops repeat a block of c…" at bounding box center [611, 155] width 224 height 271
type textarea "# Add a moveLeft command to the loop here"
click at [513, 104] on div "# Code normally executes in the order it's written. # Loops repeat a block of c…" at bounding box center [611, 155] width 224 height 271
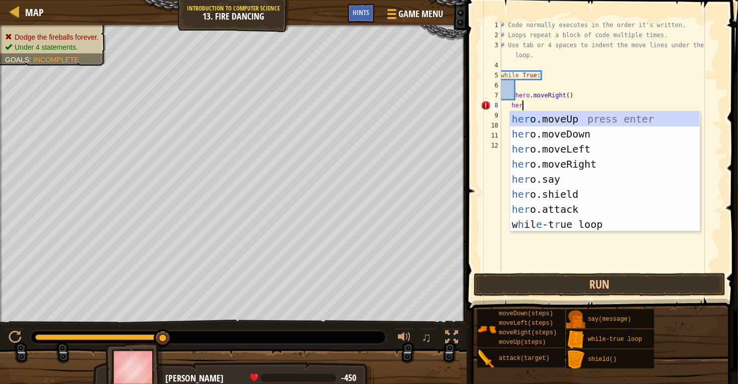
type textarea "hero"
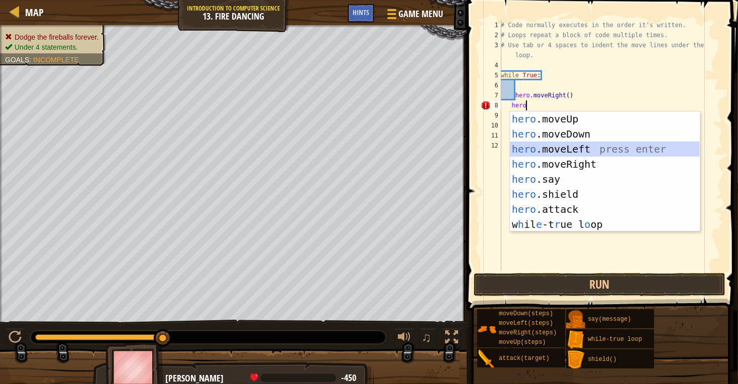
scroll to position [4, 1]
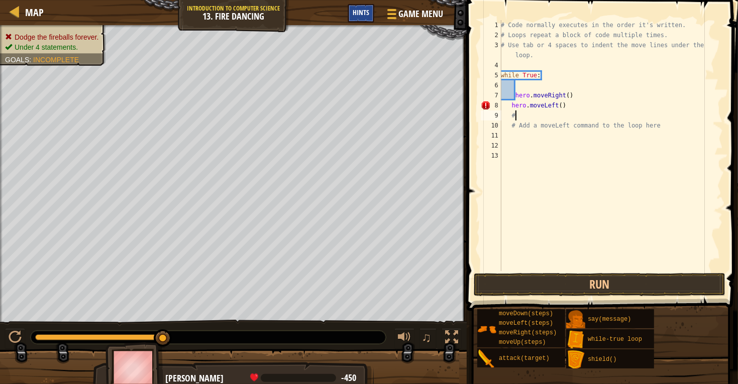
click at [367, 19] on div "Hints" at bounding box center [361, 13] width 27 height 19
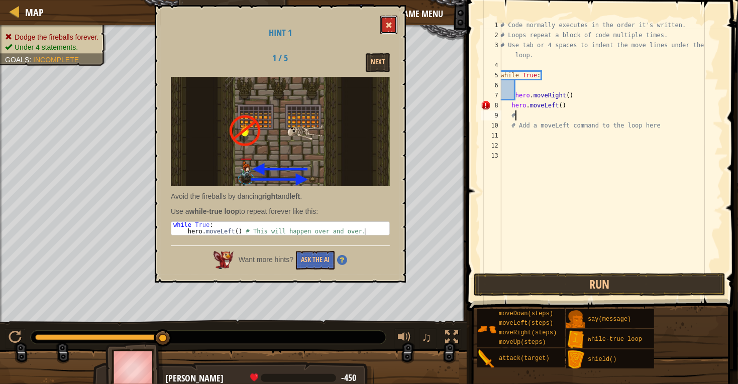
click at [388, 22] on span at bounding box center [388, 25] width 7 height 7
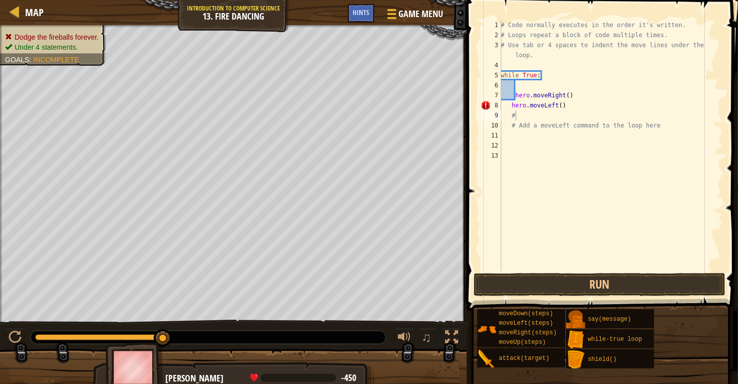
click at [529, 114] on div "# Code normally executes in the order it's written. # Loops repeat a block of c…" at bounding box center [611, 155] width 224 height 271
click at [371, 6] on div "Hints" at bounding box center [361, 13] width 27 height 19
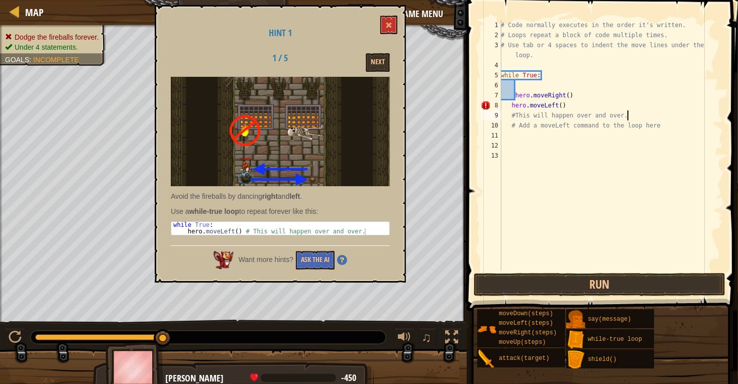
scroll to position [4, 10]
click at [380, 19] on div "Hint 1 1 / 5 Next Avoid the fireballs by dancing right and left . Use a while-t…" at bounding box center [280, 144] width 251 height 278
click at [379, 19] on div "Hint 1 1 / 5 Next Avoid the fireballs by dancing right and left . Use a while-t…" at bounding box center [280, 144] width 251 height 278
click at [382, 21] on button at bounding box center [388, 25] width 17 height 19
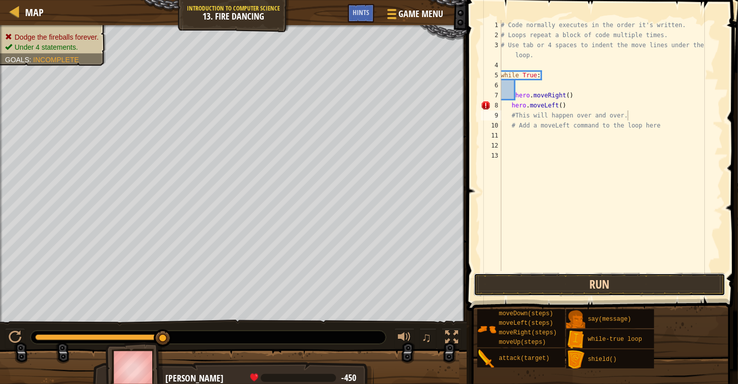
click at [552, 286] on button "Run" at bounding box center [600, 284] width 252 height 23
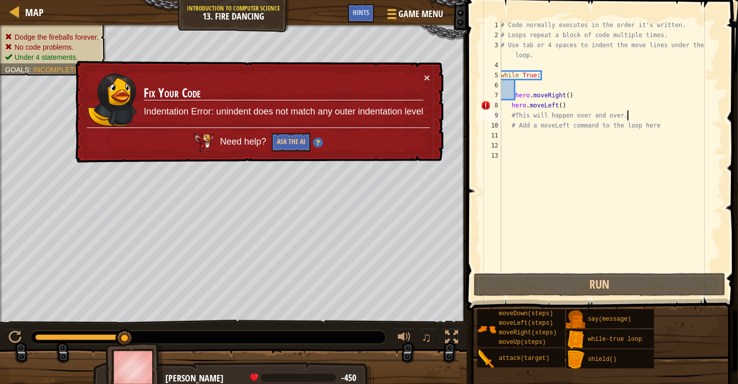
click at [563, 106] on div "# Code normally executes in the order it's written. # Loops repeat a block of c…" at bounding box center [611, 155] width 224 height 271
click at [511, 111] on div "# Code normally executes in the order it's written. # Loops repeat a block of c…" at bounding box center [611, 155] width 224 height 271
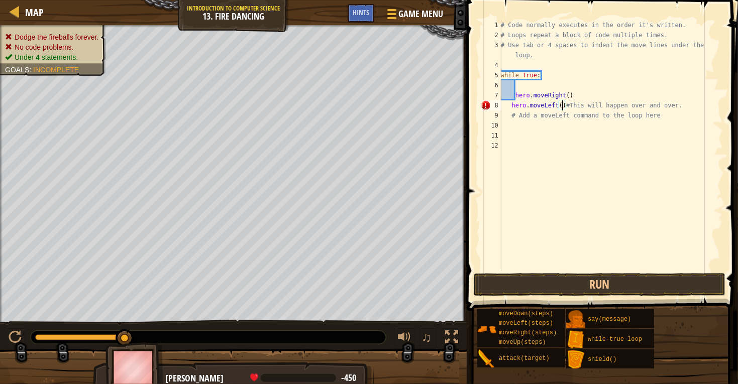
click at [561, 104] on div "# Code normally executes in the order it's written. # Loops repeat a block of c…" at bounding box center [611, 155] width 224 height 271
click at [692, 102] on div "# Code normally executes in the order it's written. # Loops repeat a block of c…" at bounding box center [611, 155] width 224 height 271
drag, startPoint x: 692, startPoint y: 102, endPoint x: 568, endPoint y: 106, distance: 123.6
click at [568, 106] on div "# Code normally executes in the order it's written. # Loops repeat a block of c…" at bounding box center [611, 155] width 224 height 271
click at [567, 105] on div "# Code normally executes in the order it's written. # Loops repeat a block of c…" at bounding box center [611, 155] width 224 height 271
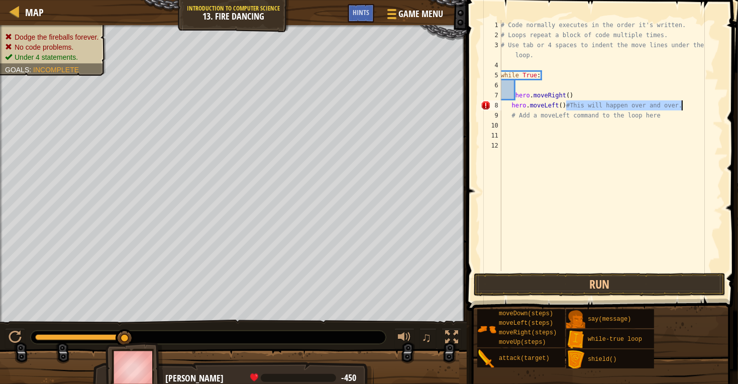
drag, startPoint x: 567, startPoint y: 105, endPoint x: 685, endPoint y: 103, distance: 118.1
click at [685, 103] on div "# Code normally executes in the order it's written. # Loops repeat a block of c…" at bounding box center [611, 155] width 224 height 271
paste textarea "#This will happen over and over."
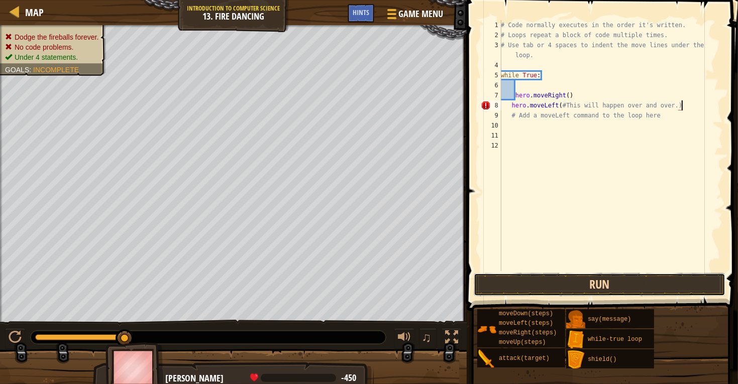
click at [531, 287] on button "Run" at bounding box center [600, 284] width 252 height 23
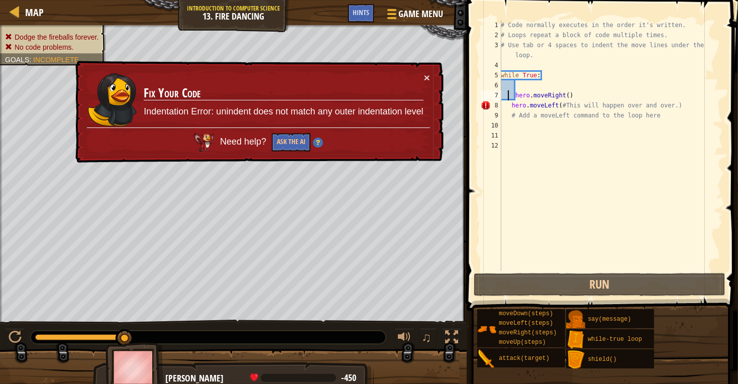
click at [507, 97] on div "# Code normally executes in the order it's written. # Loops repeat a block of c…" at bounding box center [611, 155] width 224 height 271
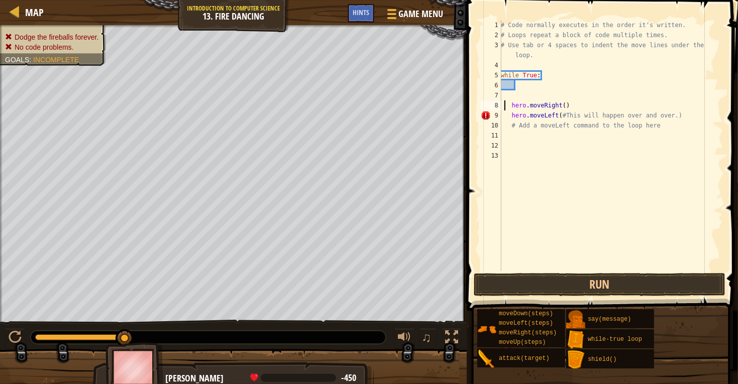
scroll to position [4, 5]
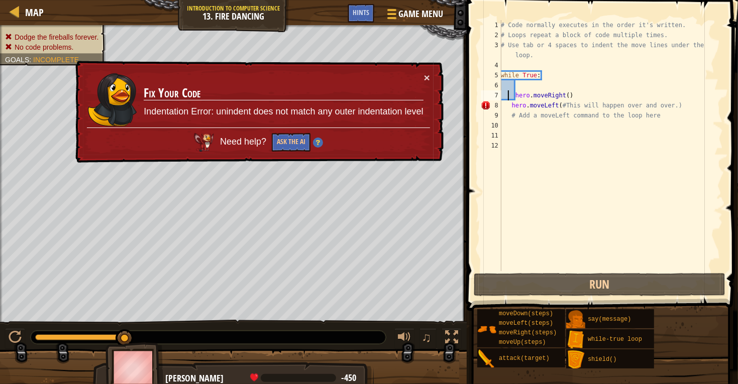
click at [513, 106] on div "# Code normally executes in the order it's written. # Loops repeat a block of c…" at bounding box center [611, 155] width 224 height 271
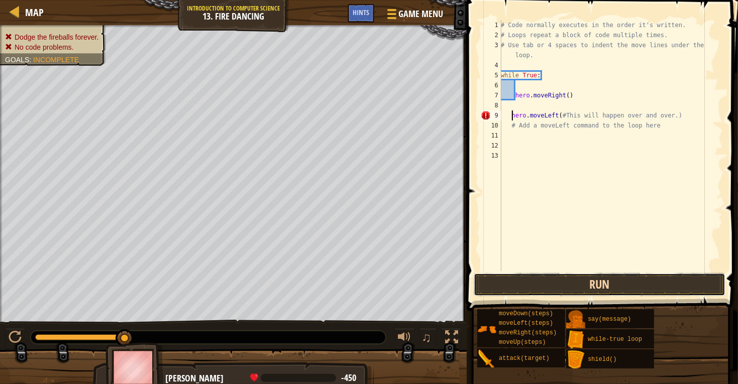
click at [495, 287] on button "Run" at bounding box center [600, 284] width 252 height 23
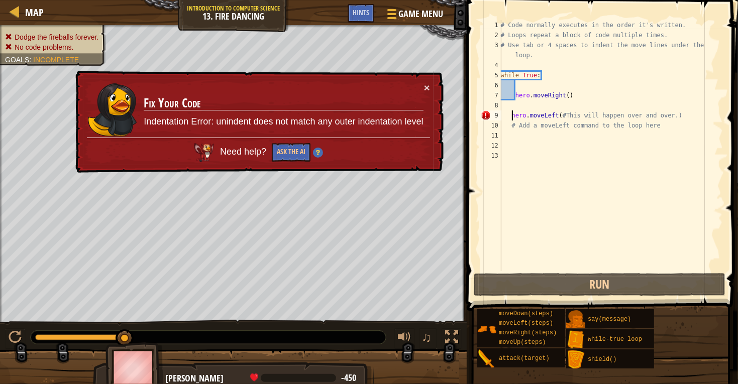
click at [511, 115] on div "# Code normally executes in the order it's written. # Loops repeat a block of c…" at bounding box center [611, 155] width 224 height 271
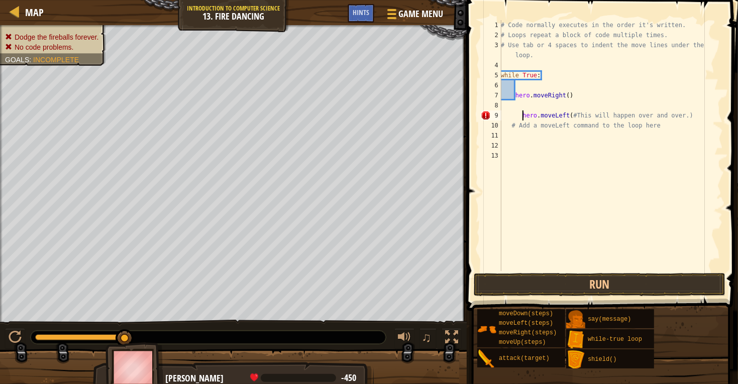
type textarea "hero.moveLeft(#This will happen over and over.)"
click at [545, 281] on button "Run" at bounding box center [600, 284] width 252 height 23
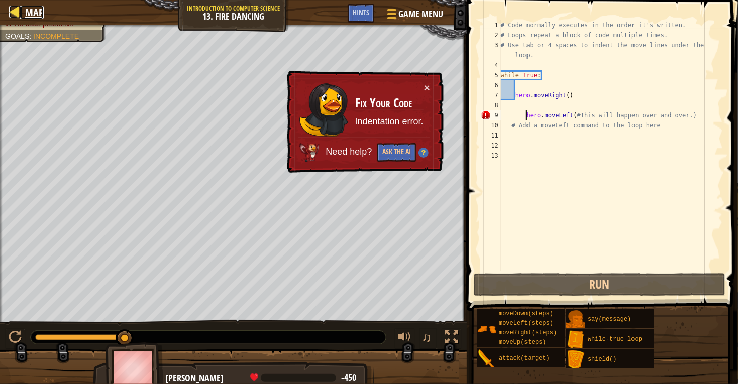
click at [32, 15] on span "Map" at bounding box center [34, 13] width 19 height 14
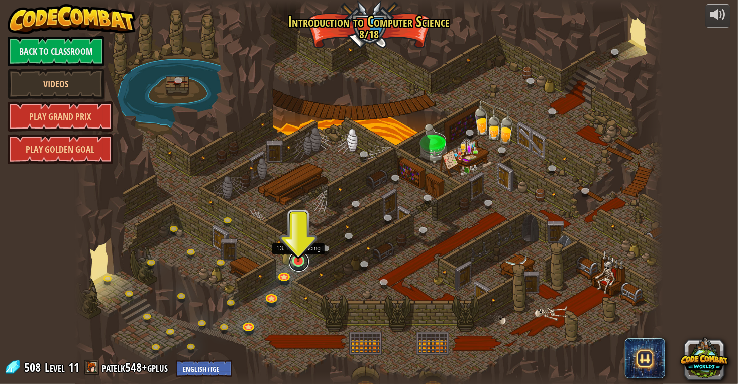
click at [300, 266] on link at bounding box center [299, 262] width 20 height 20
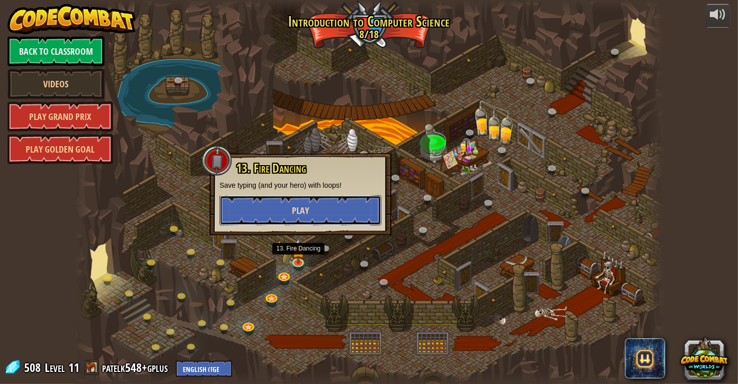
click at [275, 219] on button "Play" at bounding box center [301, 210] width 162 height 30
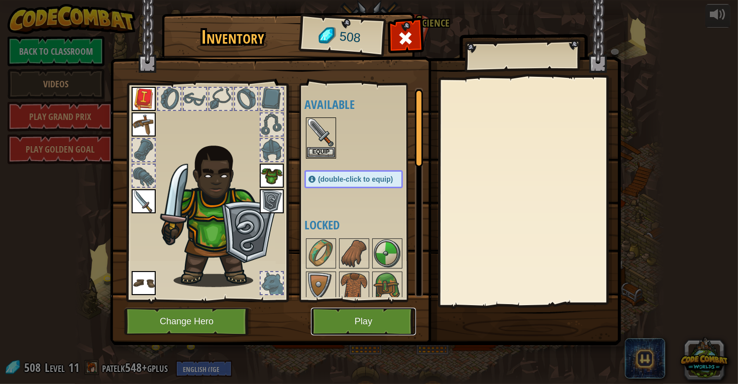
click at [369, 326] on button "Play" at bounding box center [363, 322] width 105 height 28
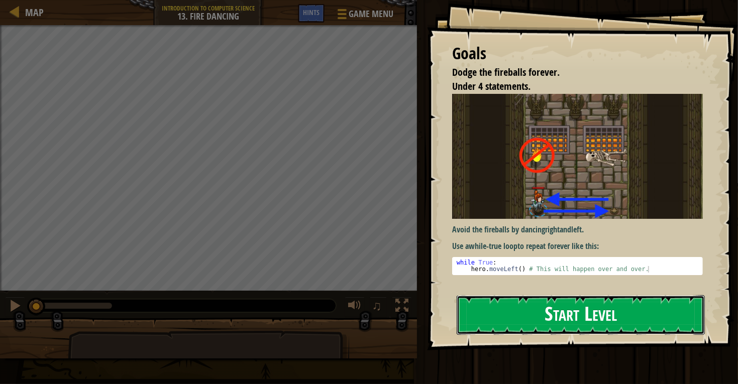
click at [667, 328] on button "Start Level" at bounding box center [581, 315] width 248 height 40
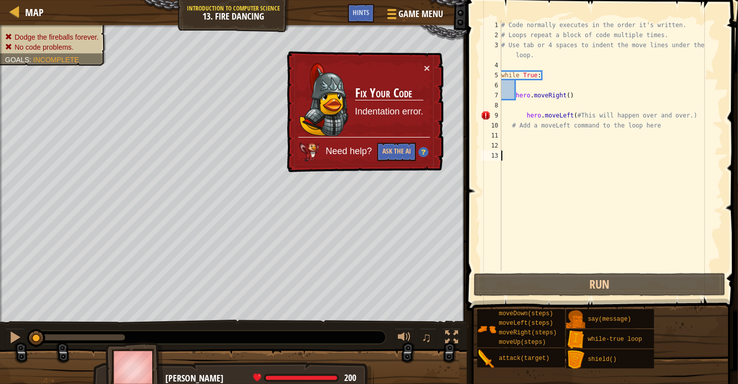
click at [514, 105] on div "# Code normally executes in the order it's written. # Loops repeat a block of c…" at bounding box center [611, 155] width 224 height 271
click at [533, 123] on div "# Code normally executes in the order it's written. # Loops repeat a block of c…" at bounding box center [611, 155] width 224 height 271
click at [516, 116] on div "# Code normally executes in the order it's written. # Loops repeat a block of c…" at bounding box center [611, 155] width 224 height 271
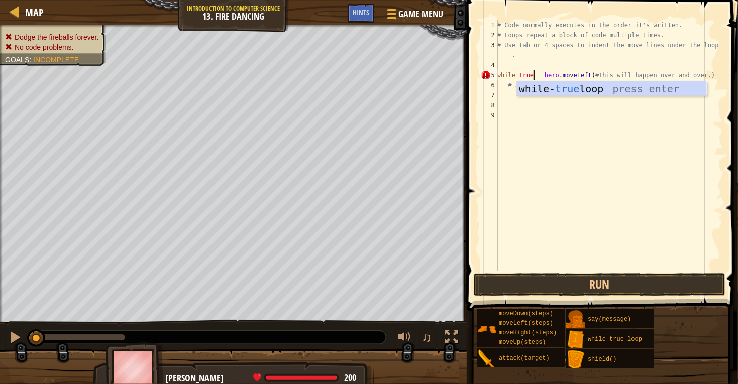
scroll to position [4, 3]
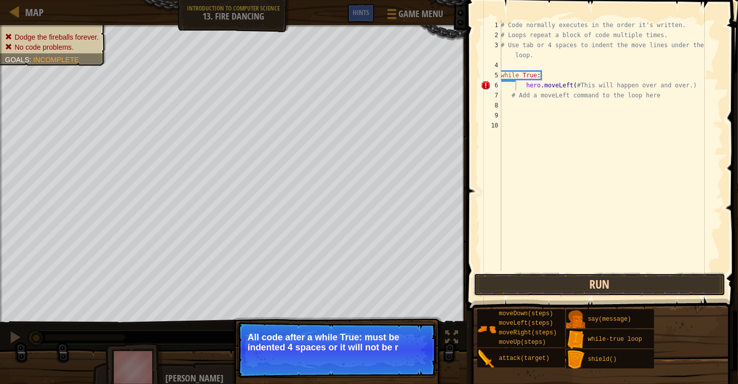
click at [547, 281] on button "Run" at bounding box center [600, 284] width 252 height 23
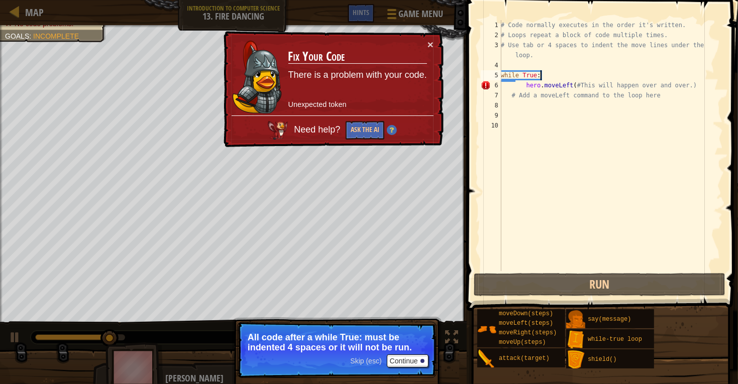
click at [553, 73] on div "# Code normally executes in the order it's written. # Loops repeat a block of c…" at bounding box center [611, 155] width 224 height 271
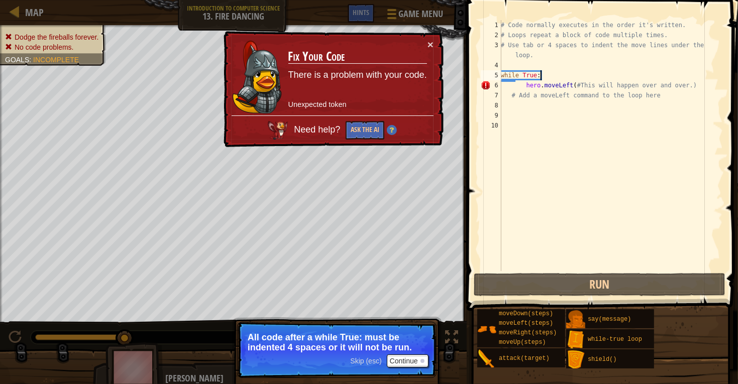
click at [518, 82] on div "# Code normally executes in the order it's written. # Loops repeat a block of c…" at bounding box center [611, 155] width 224 height 271
click at [522, 80] on div "# Code normally executes in the order it's written. # Loops repeat a block of c…" at bounding box center [611, 155] width 224 height 271
click at [520, 86] on div "# Code normally executes in the order it's written. # Loops repeat a block of c…" at bounding box center [611, 155] width 224 height 271
type textarea "hero.moveLeft(#This will happen over and over.)"
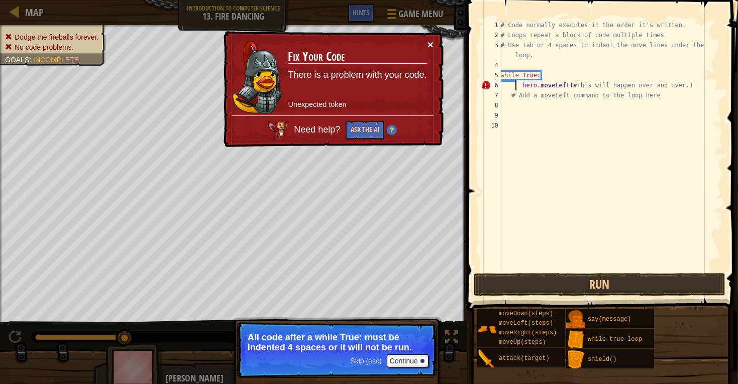
click at [430, 42] on button "×" at bounding box center [430, 45] width 6 height 11
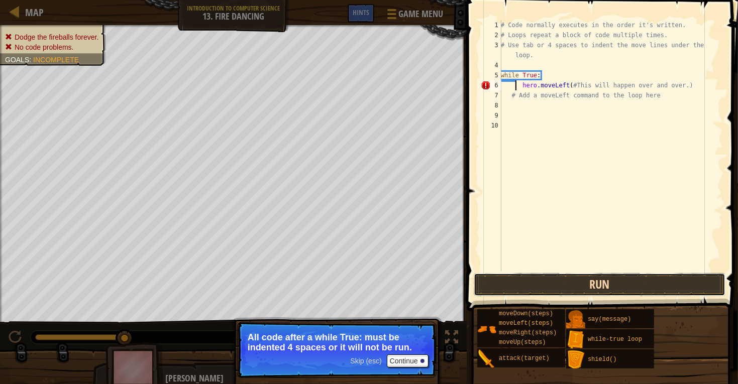
click at [504, 289] on button "Run" at bounding box center [600, 284] width 252 height 23
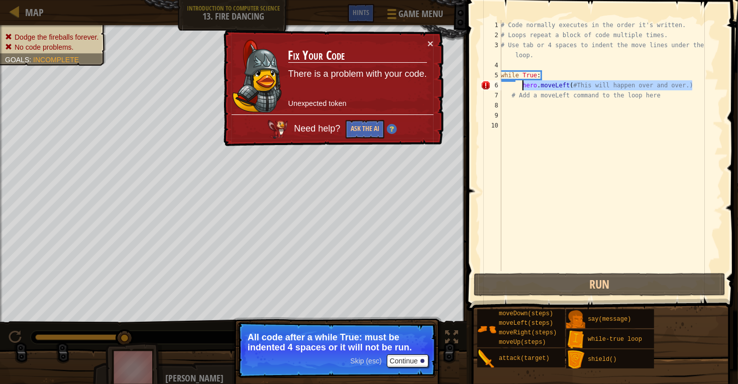
drag, startPoint x: 703, startPoint y: 81, endPoint x: 521, endPoint y: 83, distance: 181.9
click at [521, 83] on div "# Code normally executes in the order it's written. # Loops repeat a block of c…" at bounding box center [611, 155] width 224 height 271
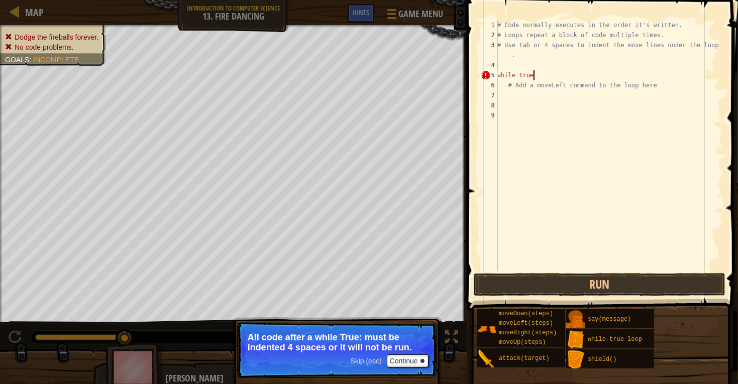
type textarea "while True:"
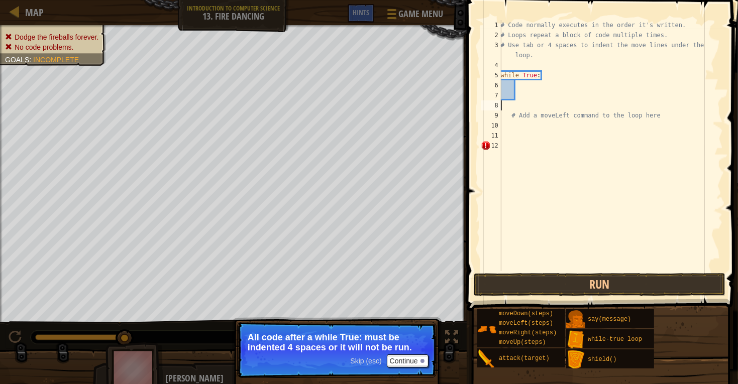
scroll to position [4, 0]
click at [525, 118] on div "# Code normally executes in the order it's written. # Loops repeat a block of c…" at bounding box center [611, 155] width 224 height 271
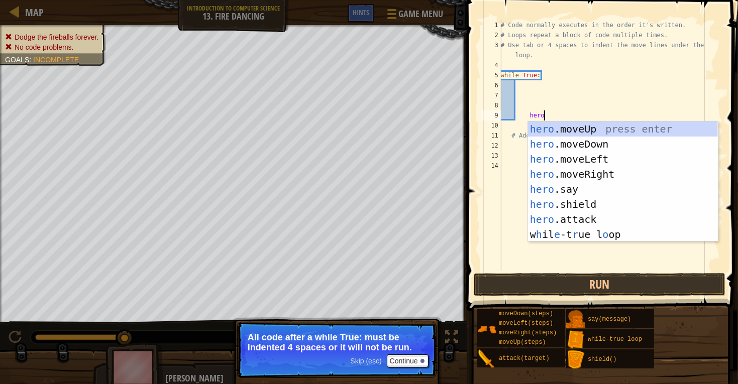
scroll to position [4, 3]
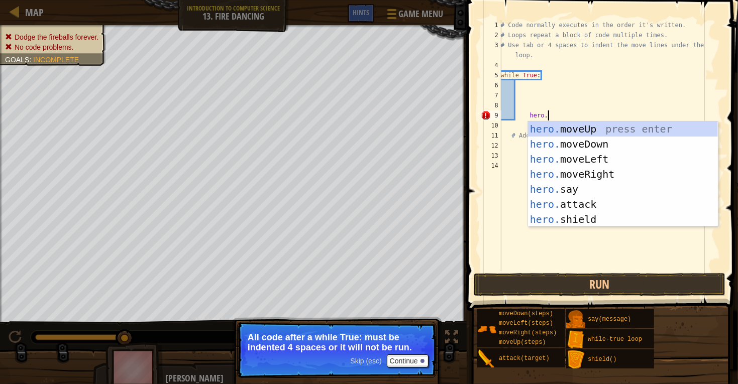
type textarea "hero"
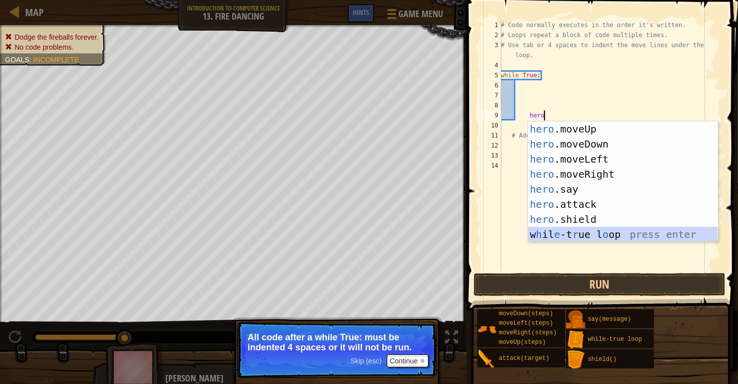
click at [574, 235] on div "hero .moveUp press enter hero .moveDown press enter hero .moveLeft press enter …" at bounding box center [623, 197] width 190 height 151
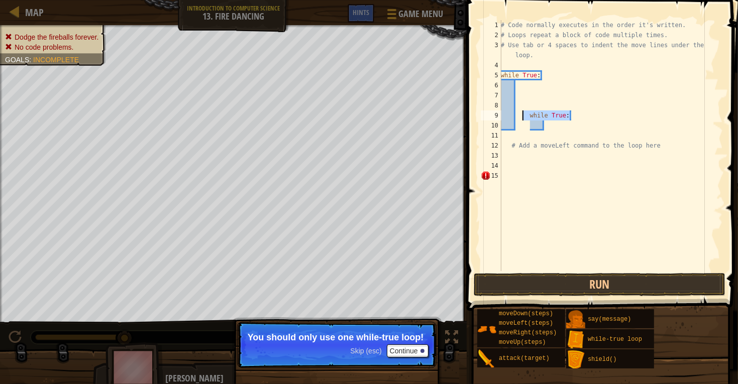
drag, startPoint x: 579, startPoint y: 115, endPoint x: 517, endPoint y: 120, distance: 62.0
click at [517, 120] on div "# Code normally executes in the order it's written. # Loops repeat a block of c…" at bounding box center [611, 155] width 224 height 271
type textarea "while True:"
click at [522, 125] on div "# Code normally executes in the order it's written. # Loops repeat a block of c…" at bounding box center [611, 155] width 224 height 271
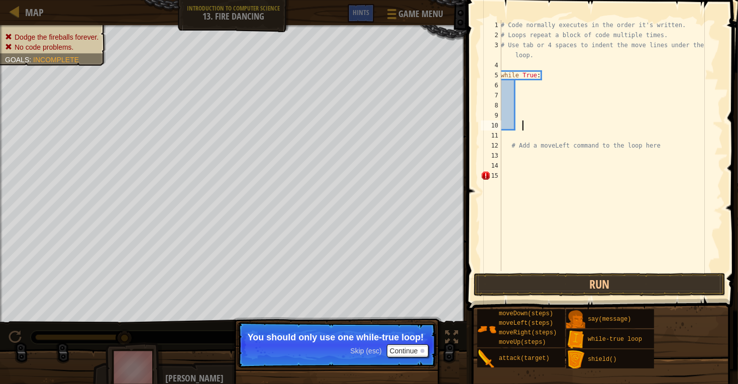
click at [522, 117] on div "# Code normally executes in the order it's written. # Loops repeat a block of c…" at bounding box center [611, 155] width 224 height 271
click at [514, 122] on div "# Code normally executes in the order it's written. # Loops repeat a block of c…" at bounding box center [611, 155] width 224 height 271
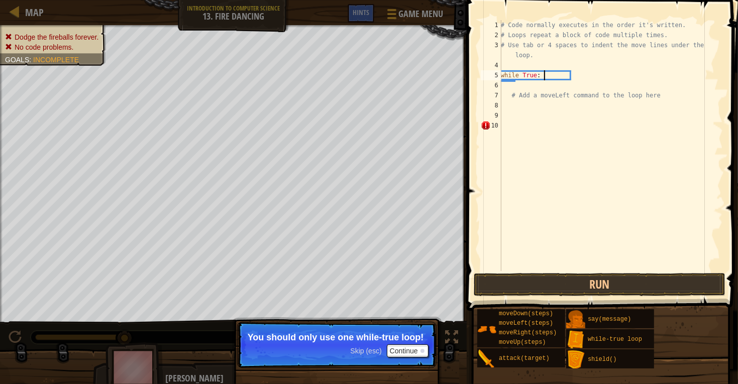
type textarea "while True:"
type textarea "c"
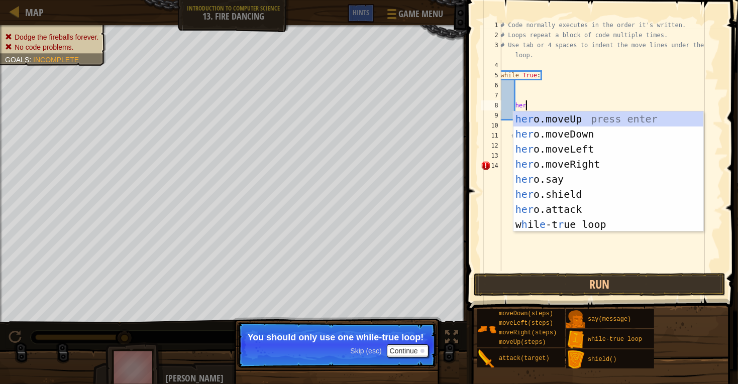
scroll to position [4, 2]
type textarea "herom"
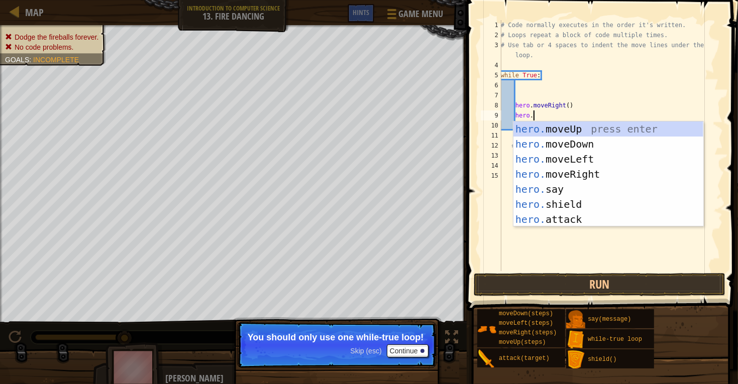
scroll to position [4, 2]
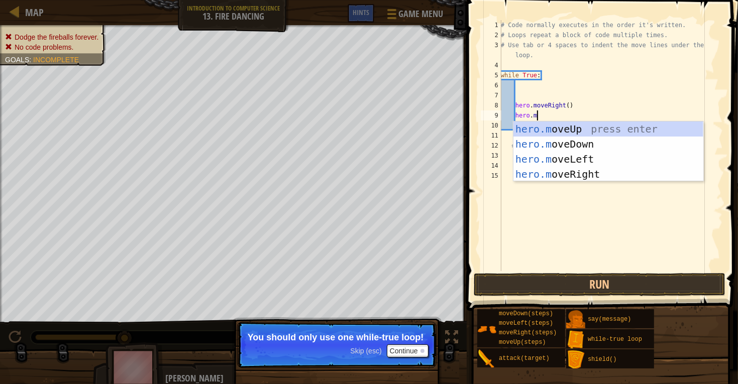
type textarea "hero.mov"
